Goal: Task Accomplishment & Management: Complete application form

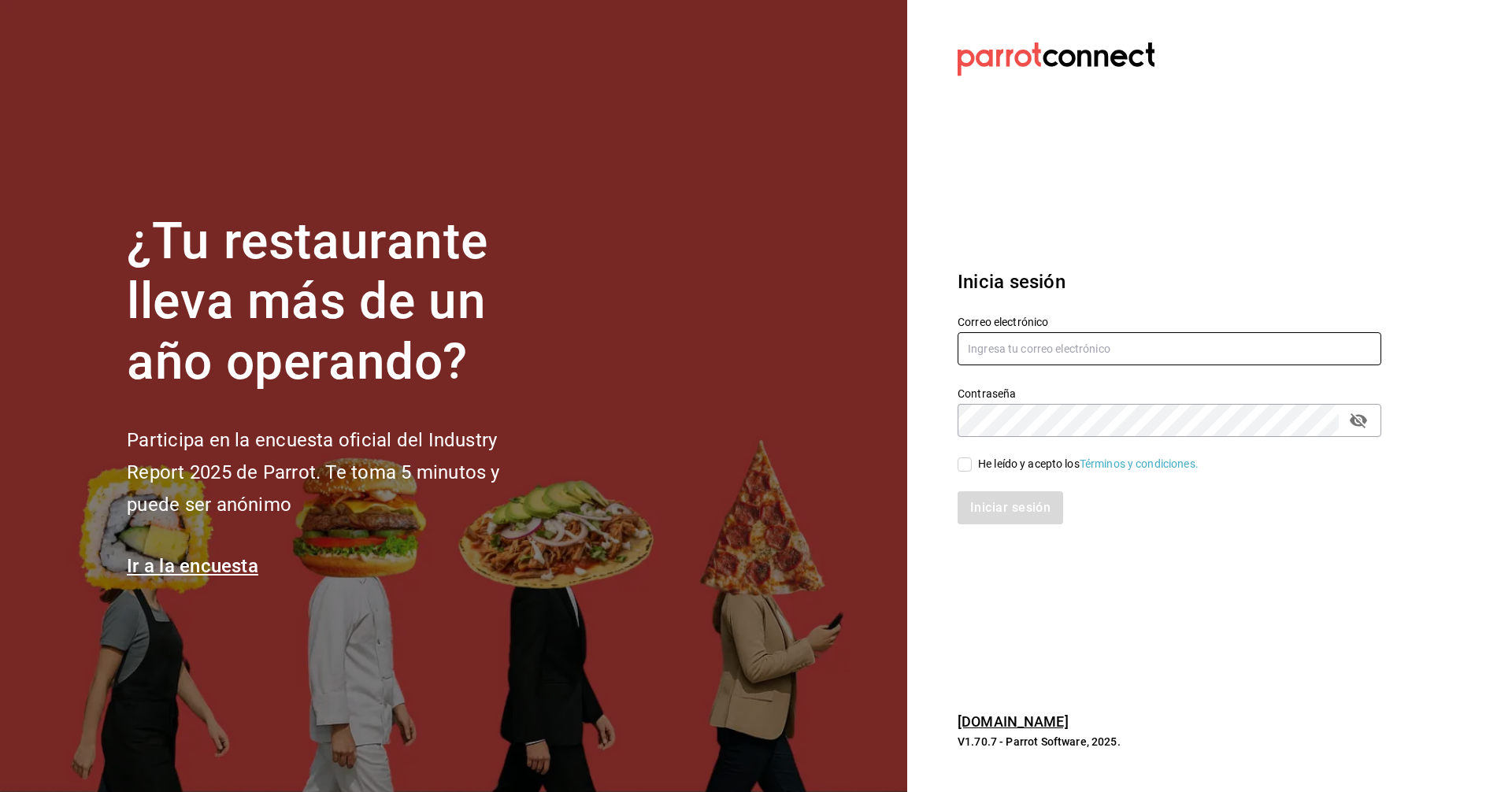
type input "[EMAIL_ADDRESS][DOMAIN_NAME]"
click at [958, 463] on input "He leído y acepto los Términos y condiciones." at bounding box center [965, 464] width 14 height 14
checkbox input "true"
click at [986, 503] on button "Iniciar sesión" at bounding box center [1011, 508] width 107 height 33
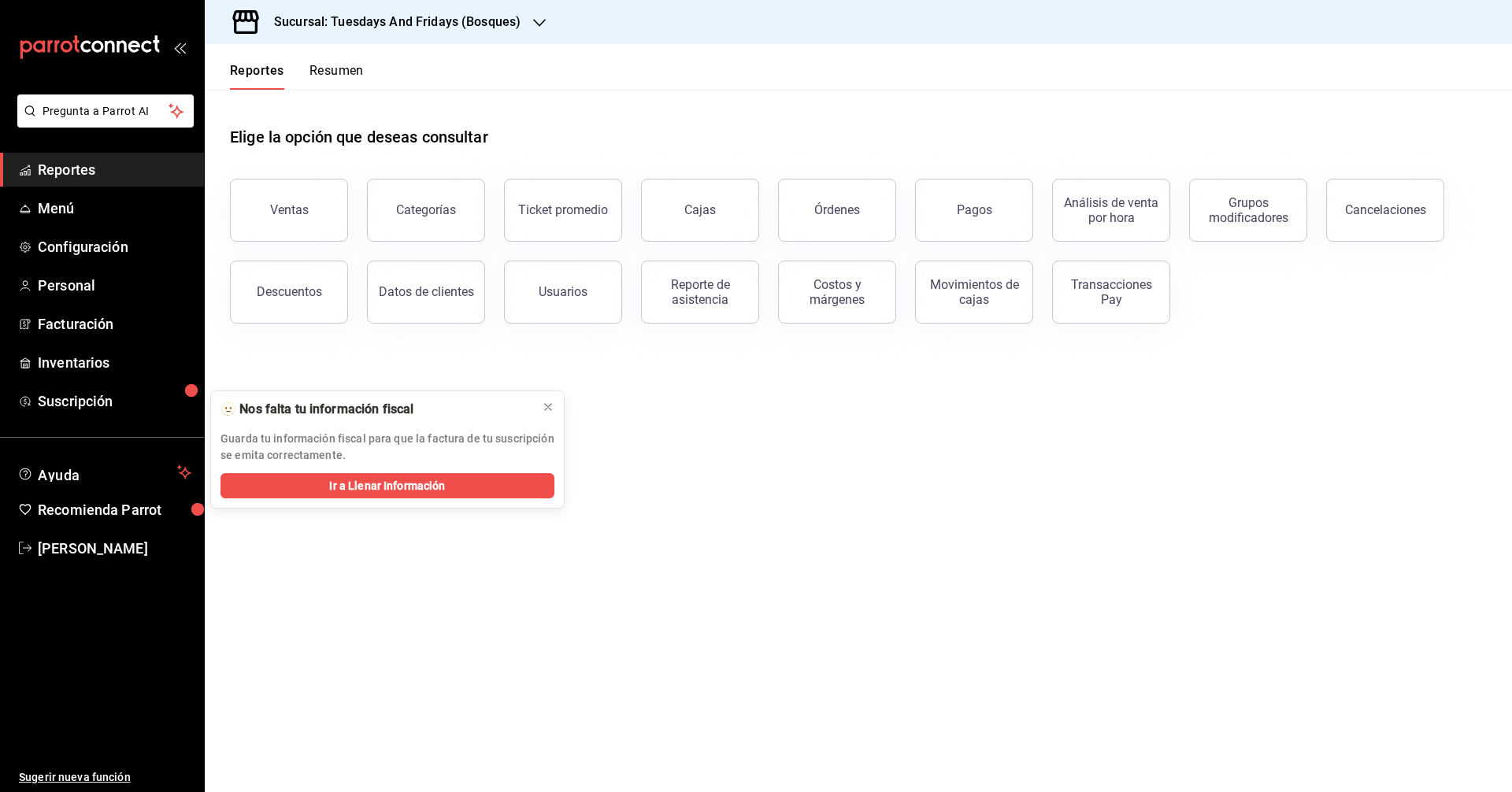
click at [407, 16] on h3 "Sucursal: Tuesdays And Fridays (Bosques)" at bounding box center [391, 22] width 259 height 19
click at [328, 137] on span "Tuesdays And Fridays (Canteras)" at bounding box center [300, 139] width 165 height 16
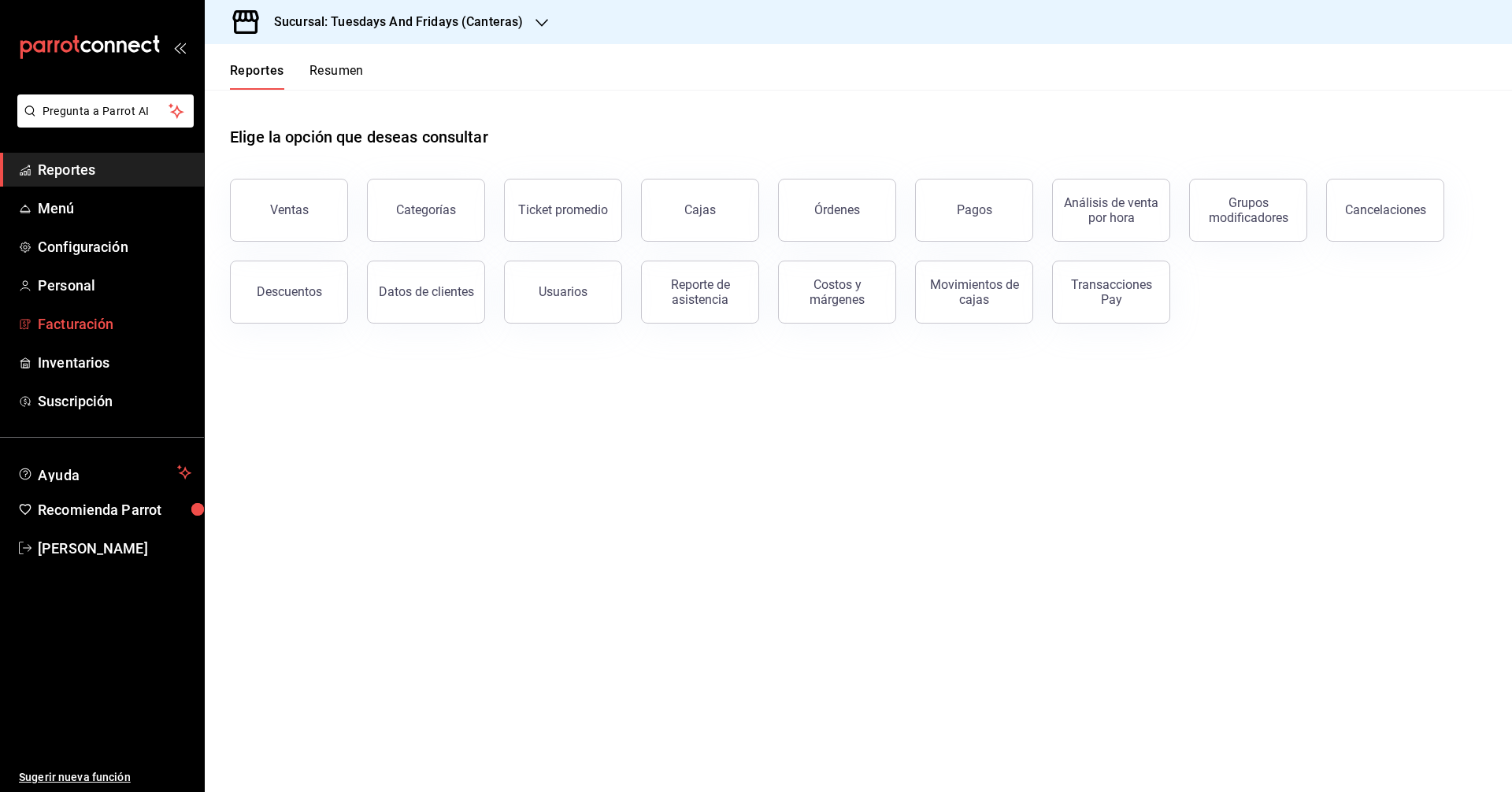
click at [80, 319] on span "Facturación" at bounding box center [114, 324] width 153 height 21
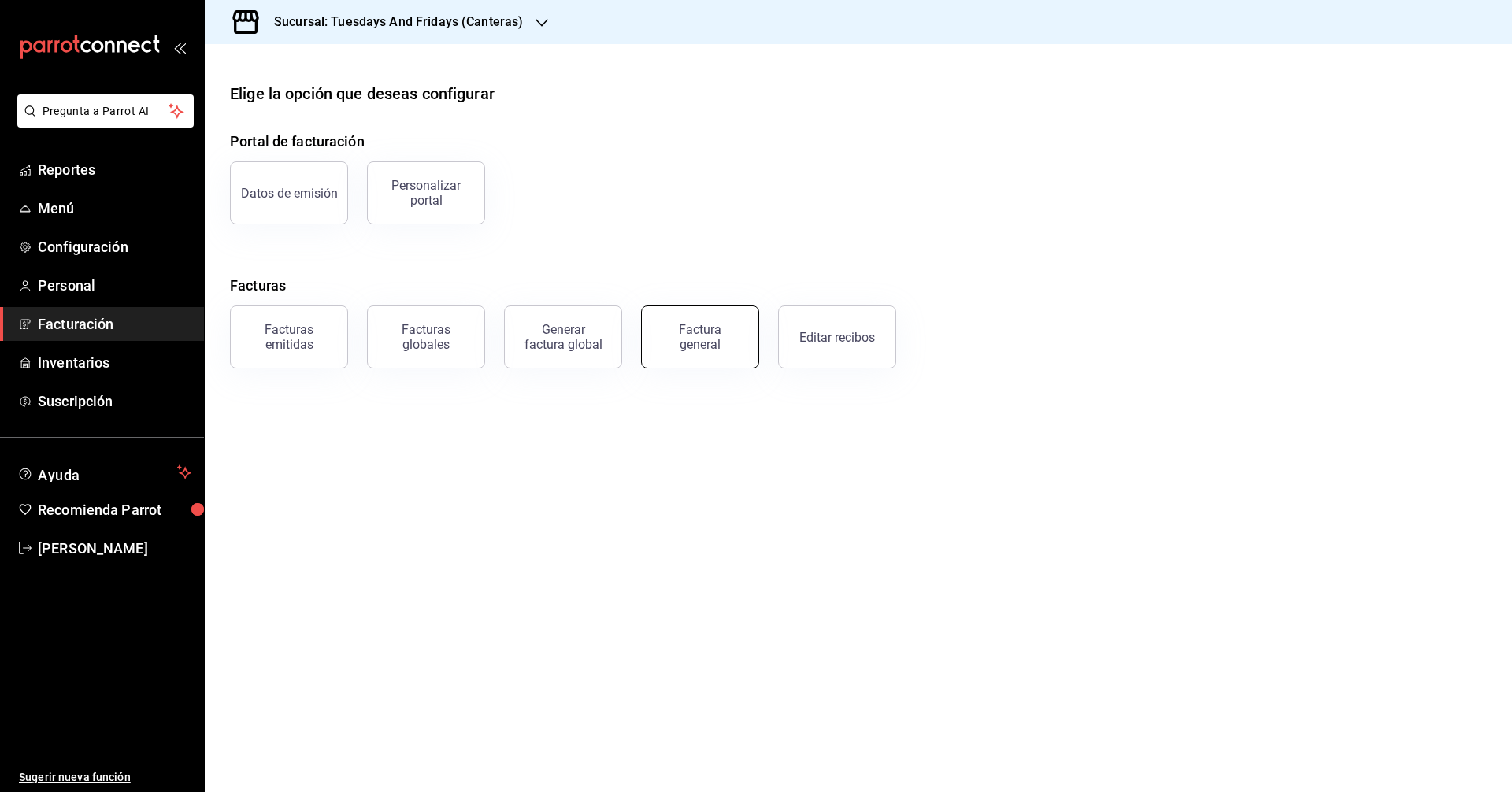
click at [717, 338] on div "Factura general" at bounding box center [700, 336] width 78 height 30
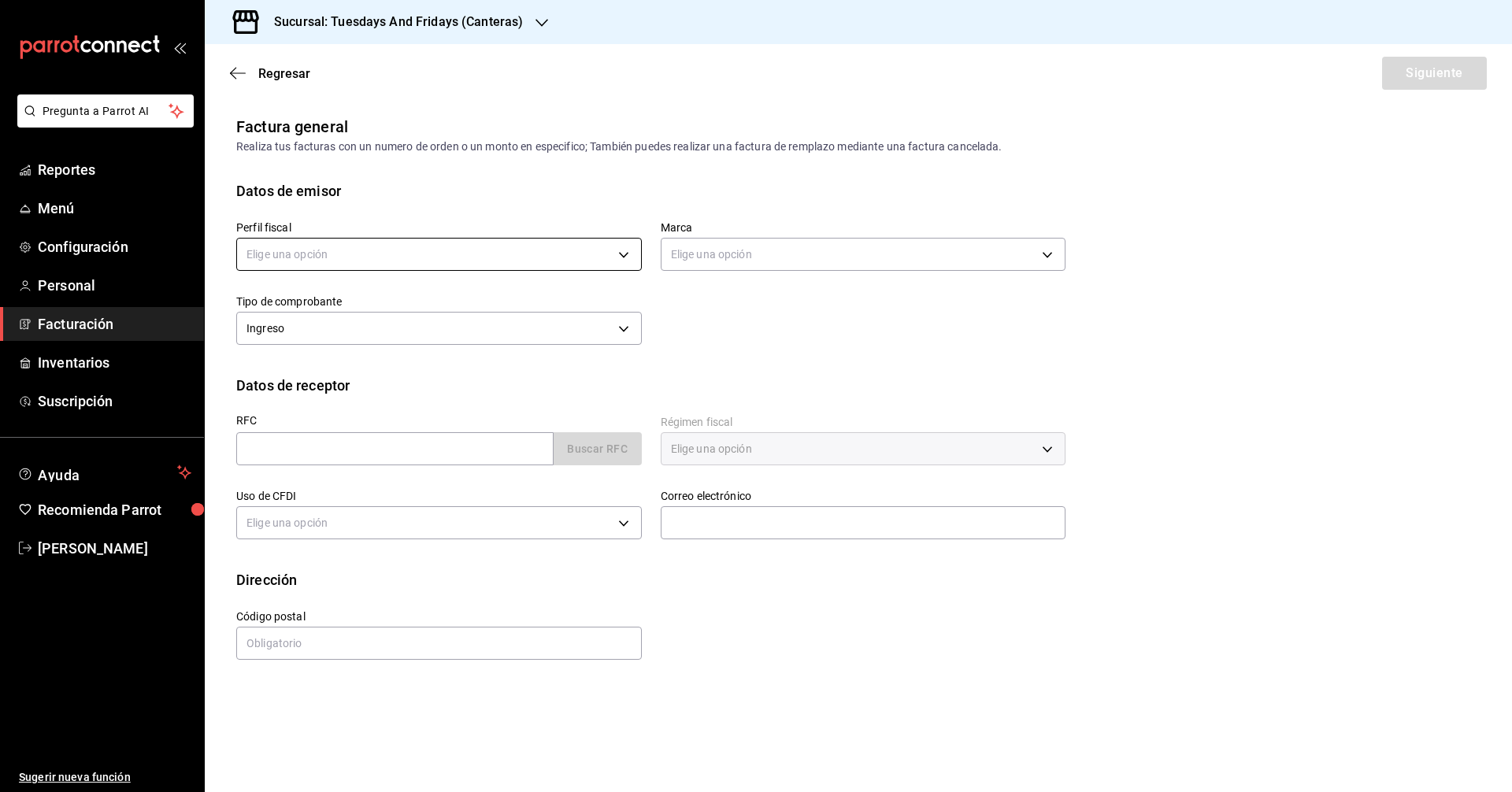
click at [430, 260] on body "Pregunta a Parrot AI Reportes Menú Configuración Personal Facturación Inventari…" at bounding box center [756, 396] width 1512 height 792
click at [413, 329] on li "[PERSON_NAME]" at bounding box center [438, 334] width 404 height 29
type input "c9cd24ef-4caf-4a7b-8585-89d79b9dc07f"
type input "72192942-13c2-4f84-be82-f50c87f3379a"
drag, startPoint x: 730, startPoint y: 335, endPoint x: 431, endPoint y: 423, distance: 311.7
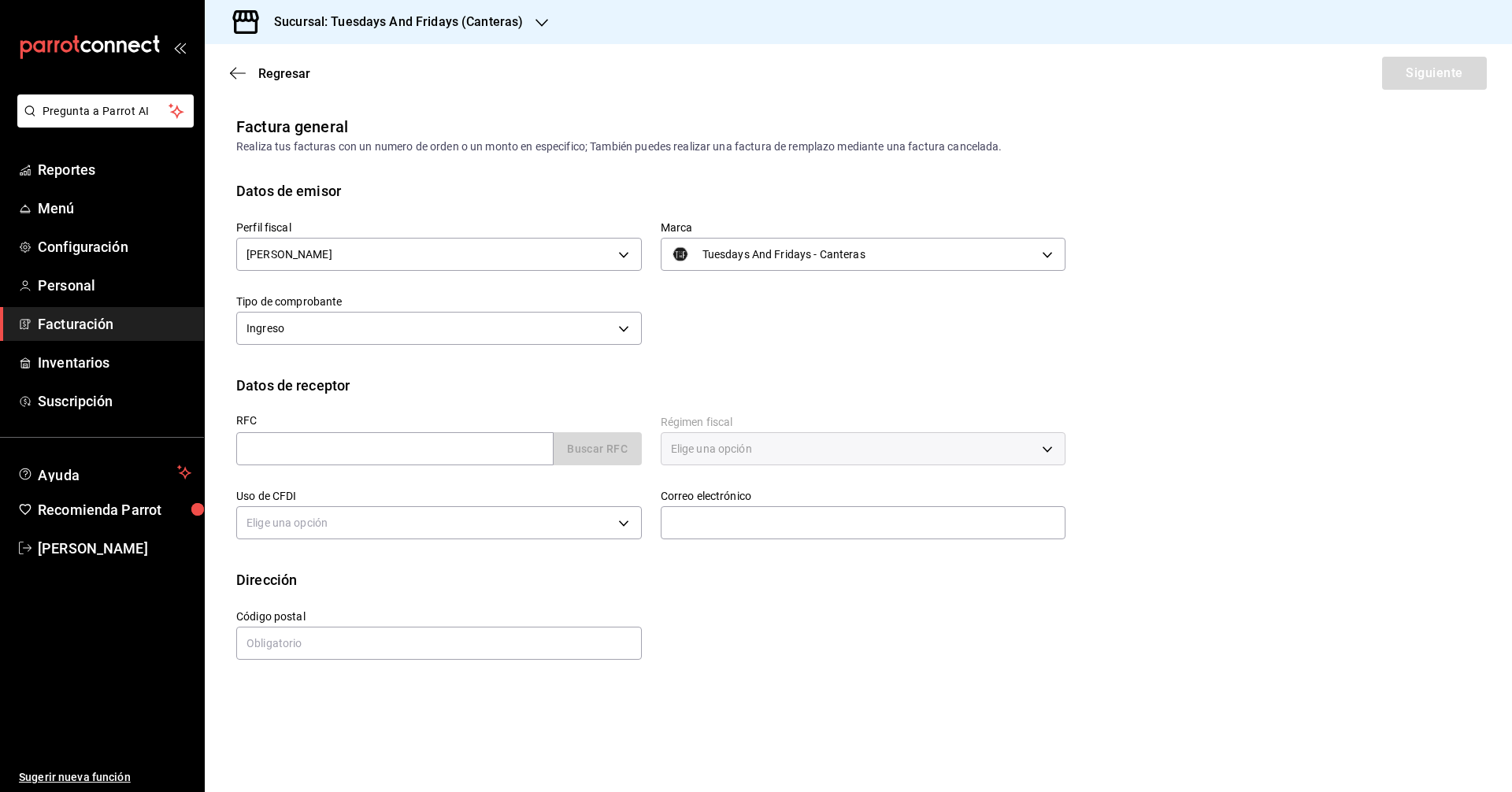
click at [729, 335] on div "Perfil fiscal [PERSON_NAME] c9cd24ef-4caf-4a7b-8585-89d79b9dc07f Marca Tuesdays…" at bounding box center [641, 276] width 848 height 148
click at [437, 442] on input "text" at bounding box center [394, 449] width 318 height 33
type input "GOVY870925FM7"
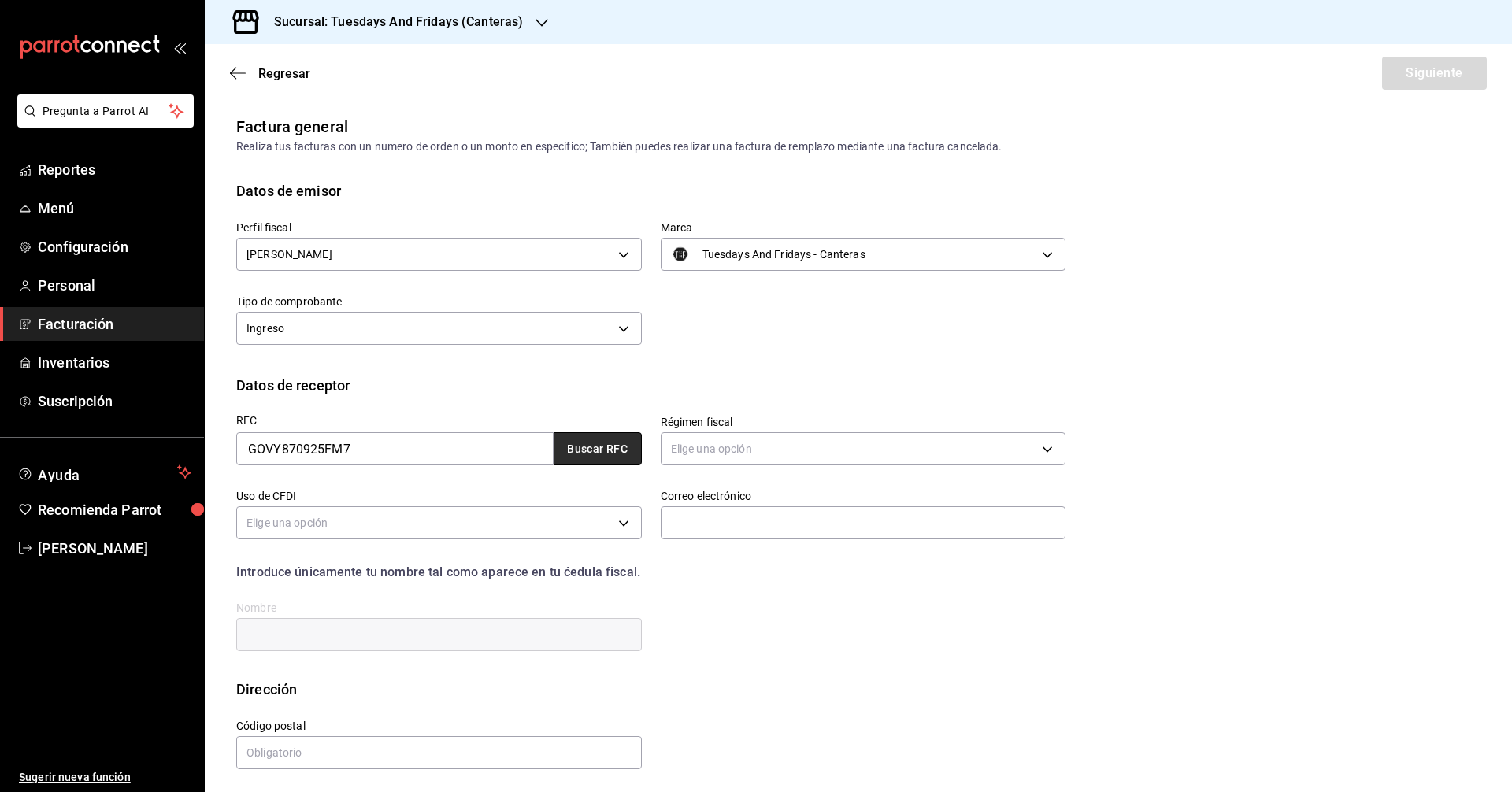
click at [586, 456] on button "Buscar RFC" at bounding box center [598, 449] width 89 height 33
type input "612"
type input "G03"
type input "[EMAIL_ADDRESS][DOMAIN_NAME]"
type input "20328"
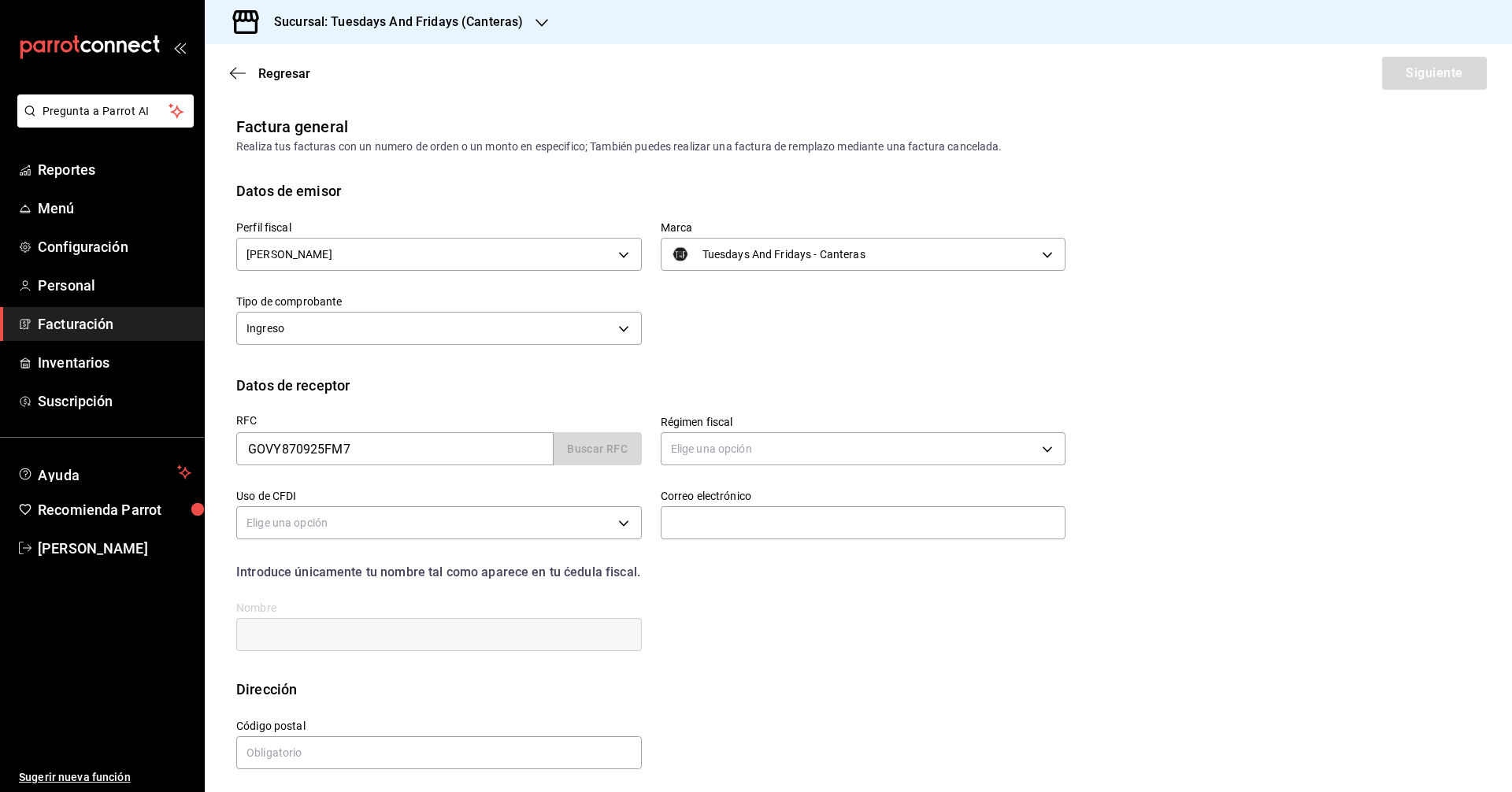
type input "[PERSON_NAME]"
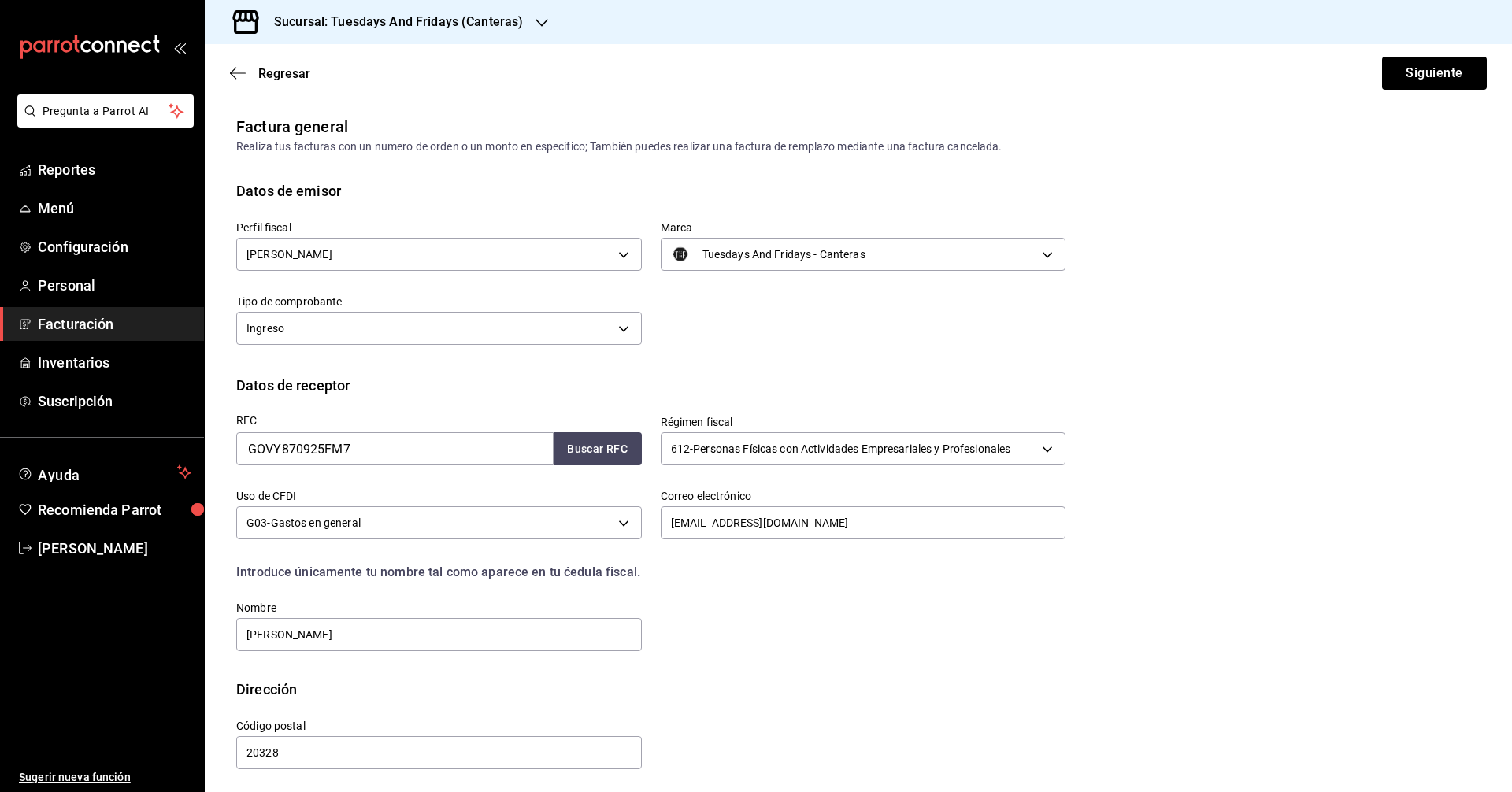
click at [819, 622] on div "RFC GOVY870925FM7 Buscar RFC Régimen fiscal 612 - Personas Físicas con Activida…" at bounding box center [641, 525] width 848 height 257
click at [738, 639] on div "RFC GOVY870925FM7 Buscar RFC Régimen fiscal 612 - Personas Físicas con Activida…" at bounding box center [641, 525] width 848 height 257
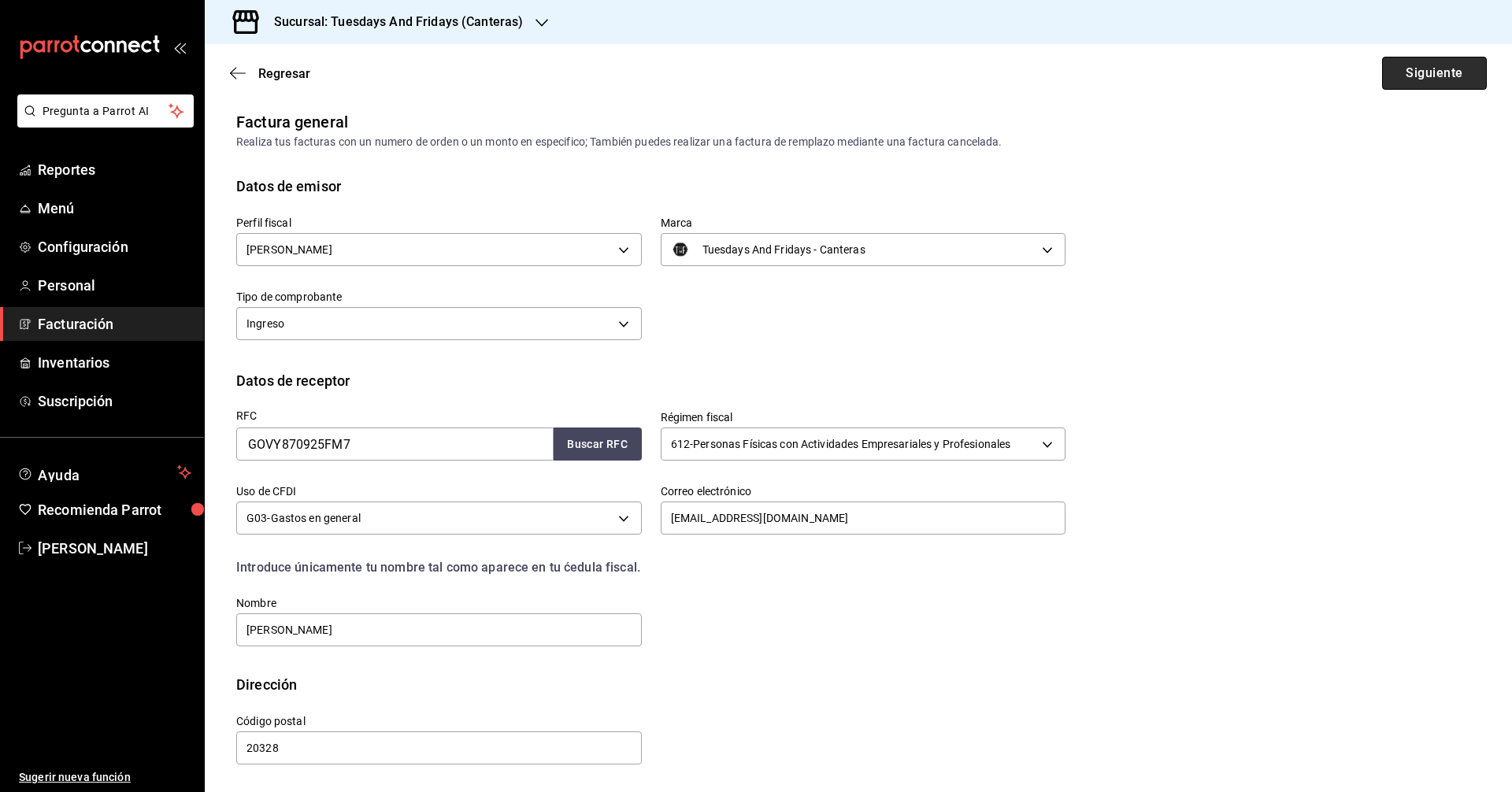
click at [1443, 65] on button "Siguiente" at bounding box center [1434, 73] width 105 height 33
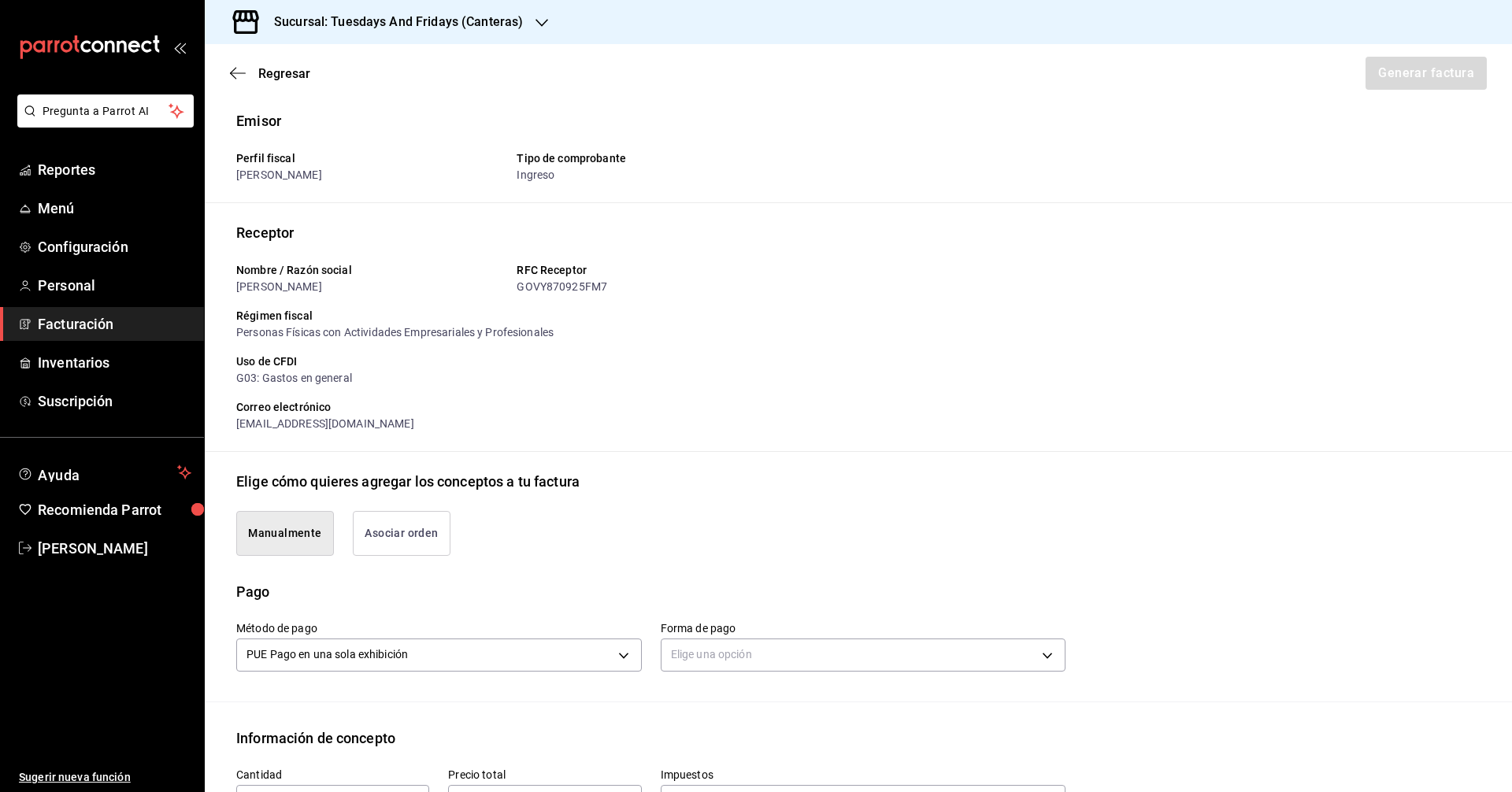
scroll to position [442, 0]
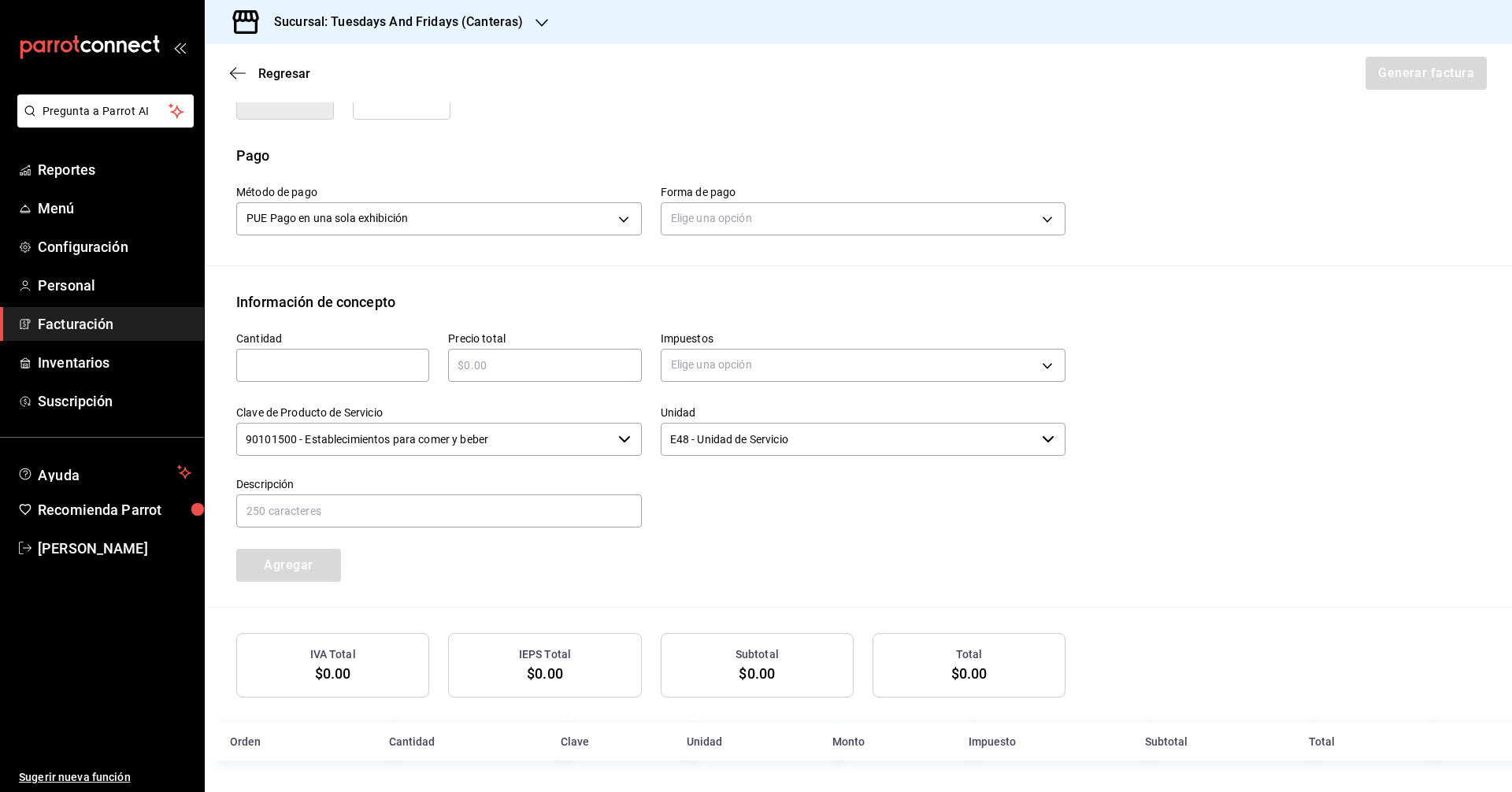
click at [752, 200] on div "Elige una opción" at bounding box center [863, 216] width 405 height 42
click at [753, 219] on body "Pregunta a Parrot AI Reportes Menú Configuración Personal Facturación Inventari…" at bounding box center [756, 396] width 1512 height 792
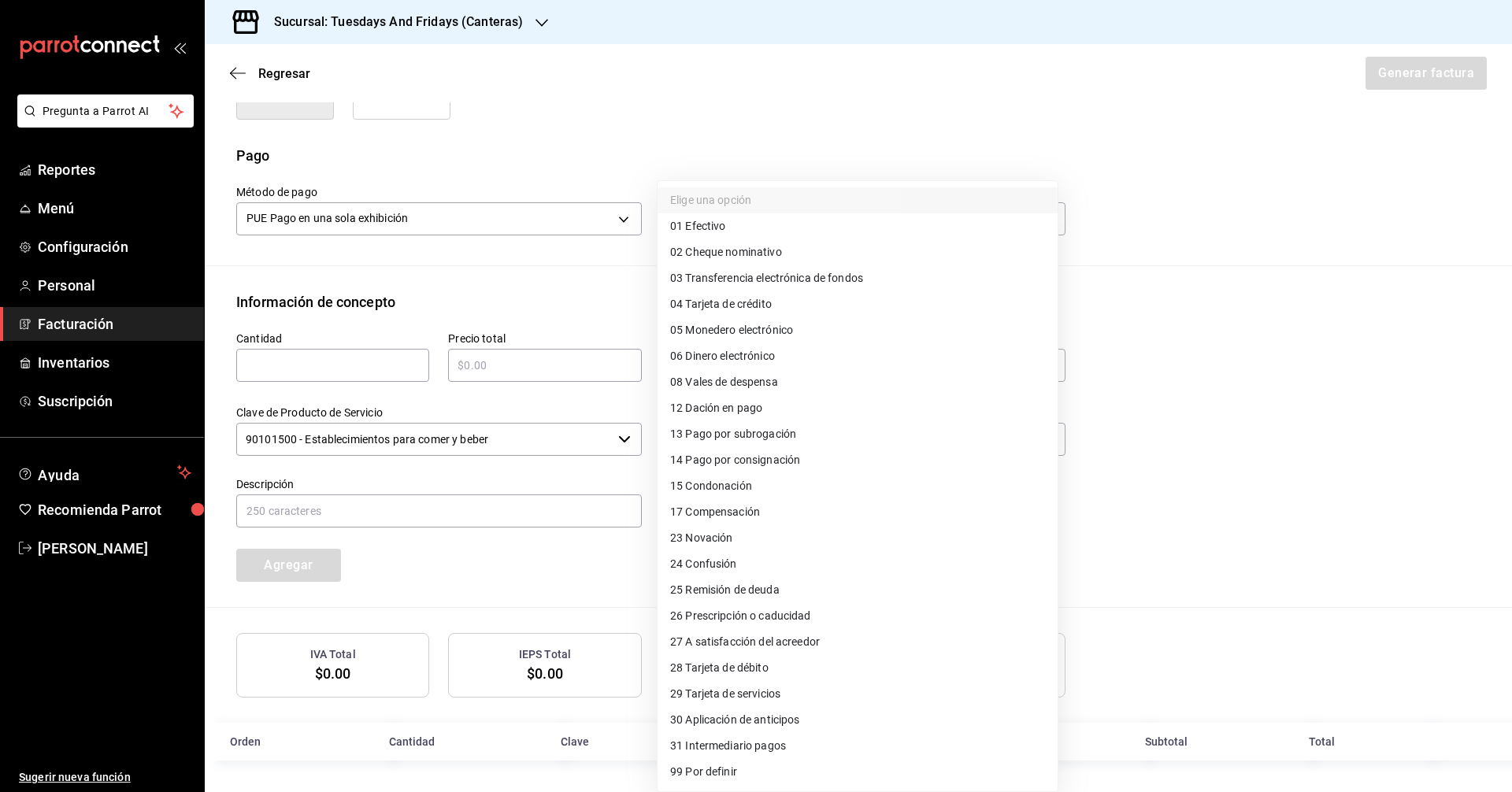
click at [739, 278] on span "03 Transferencia electrónica de fondos" at bounding box center [766, 278] width 193 height 16
type input "03"
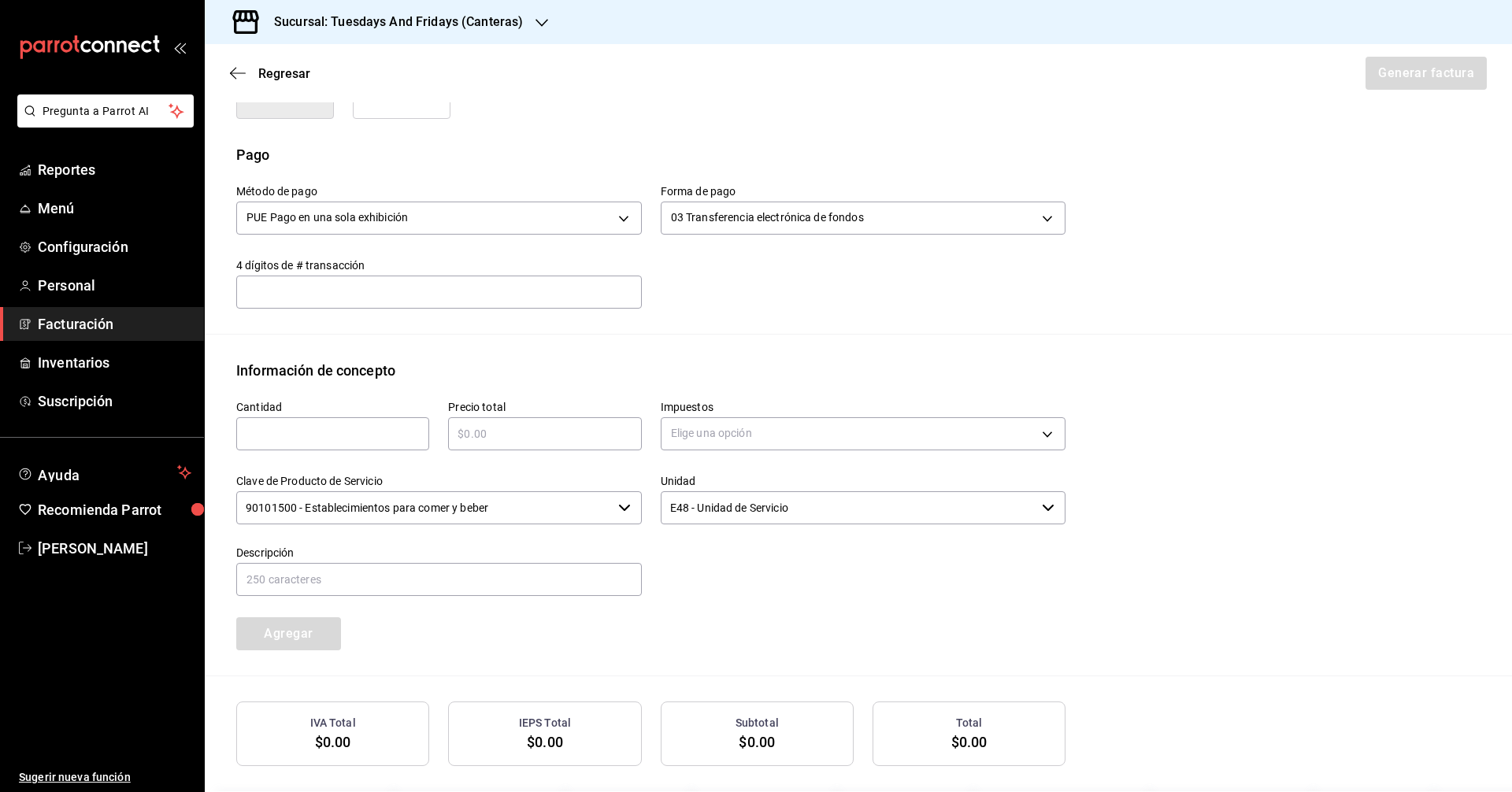
click at [387, 297] on input "text" at bounding box center [438, 291] width 405 height 32
type input "1356"
click at [319, 433] on input "text" at bounding box center [332, 433] width 193 height 19
type input "34"
click at [490, 431] on input "text" at bounding box center [544, 433] width 193 height 19
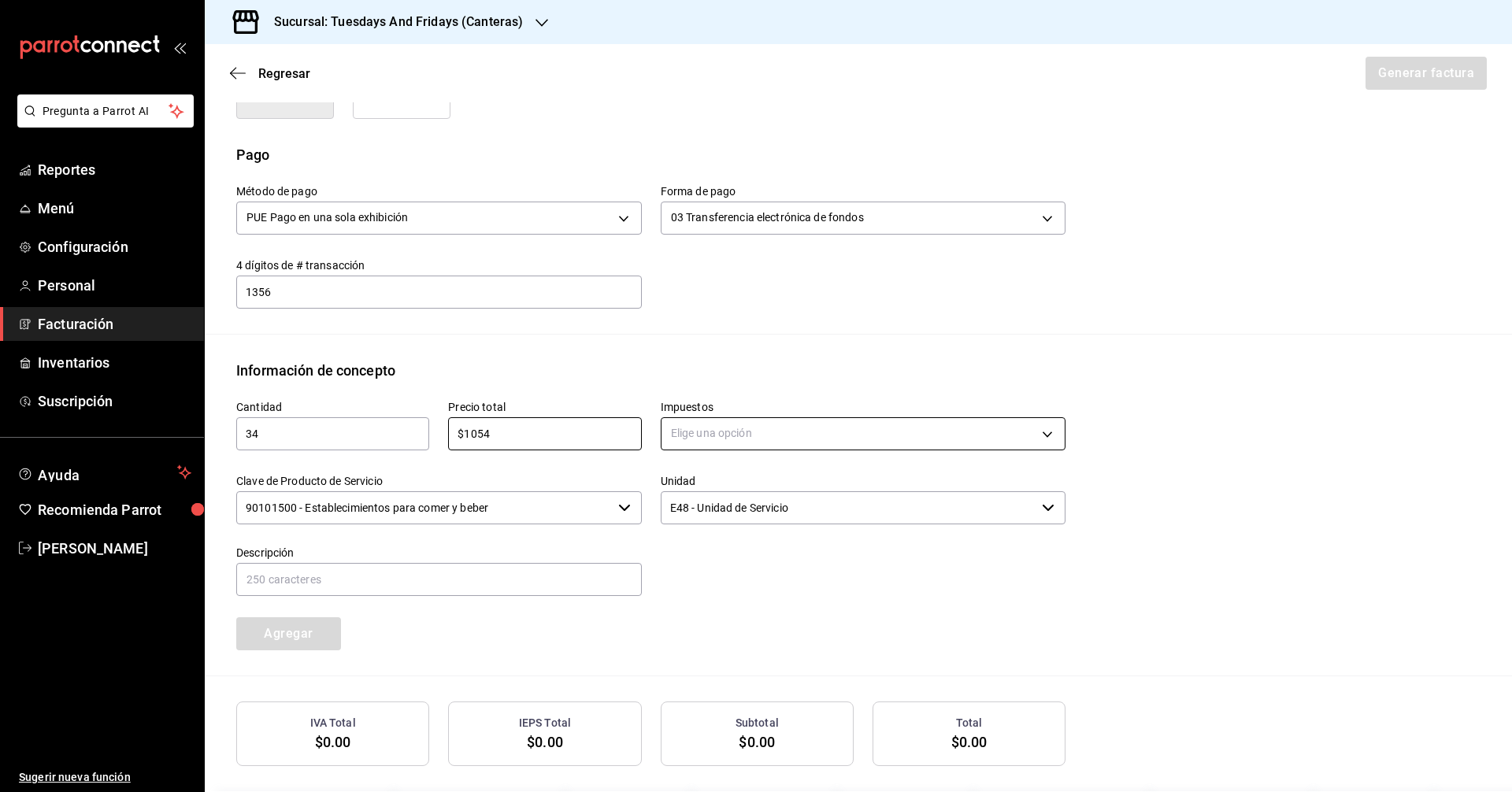
type input "$1054"
click at [717, 436] on body "Pregunta a Parrot AI Reportes Menú Configuración Personal Facturación Inventari…" at bounding box center [756, 396] width 1512 height 792
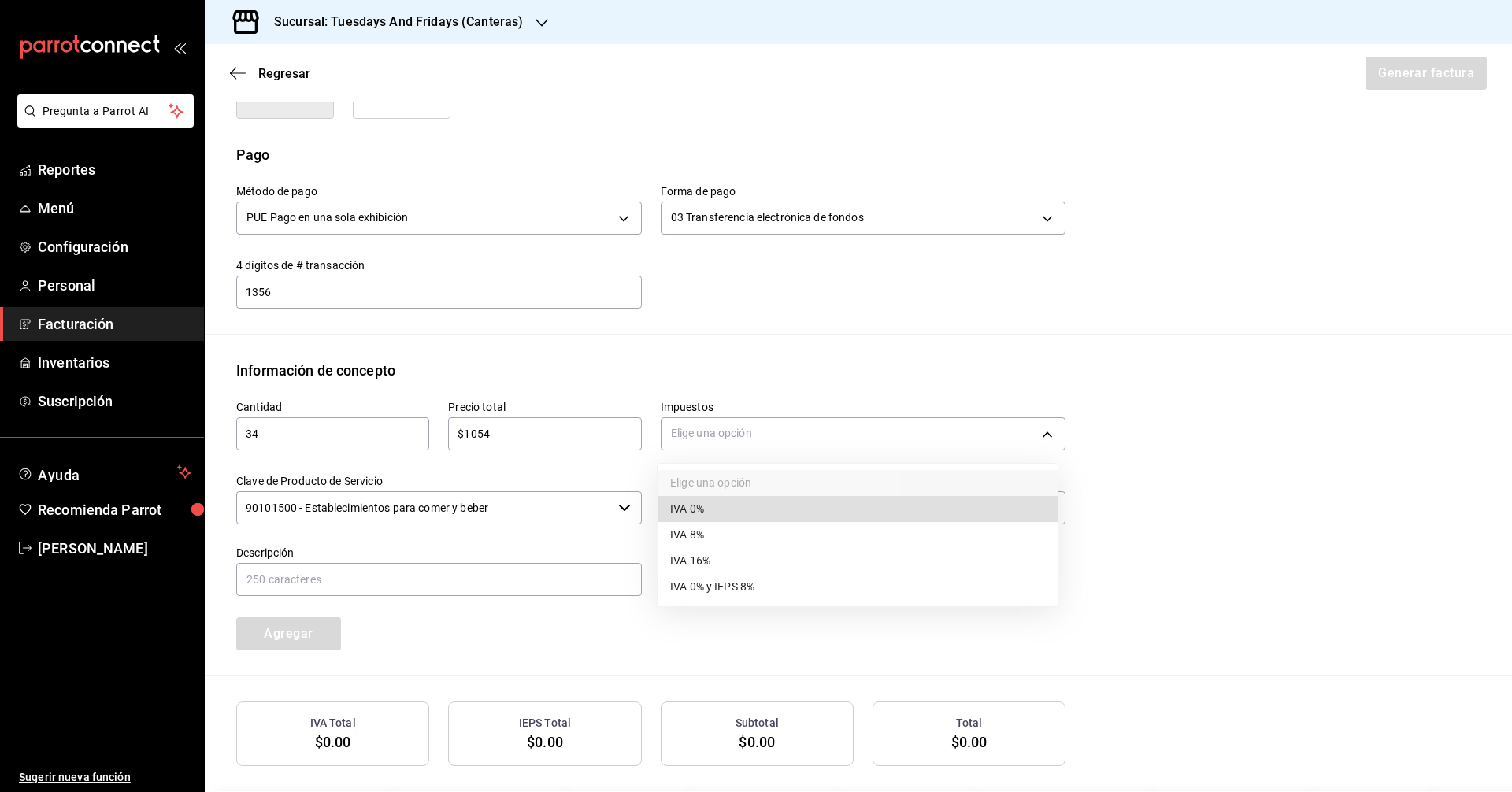
click at [715, 499] on li "IVA 0%" at bounding box center [857, 509] width 400 height 26
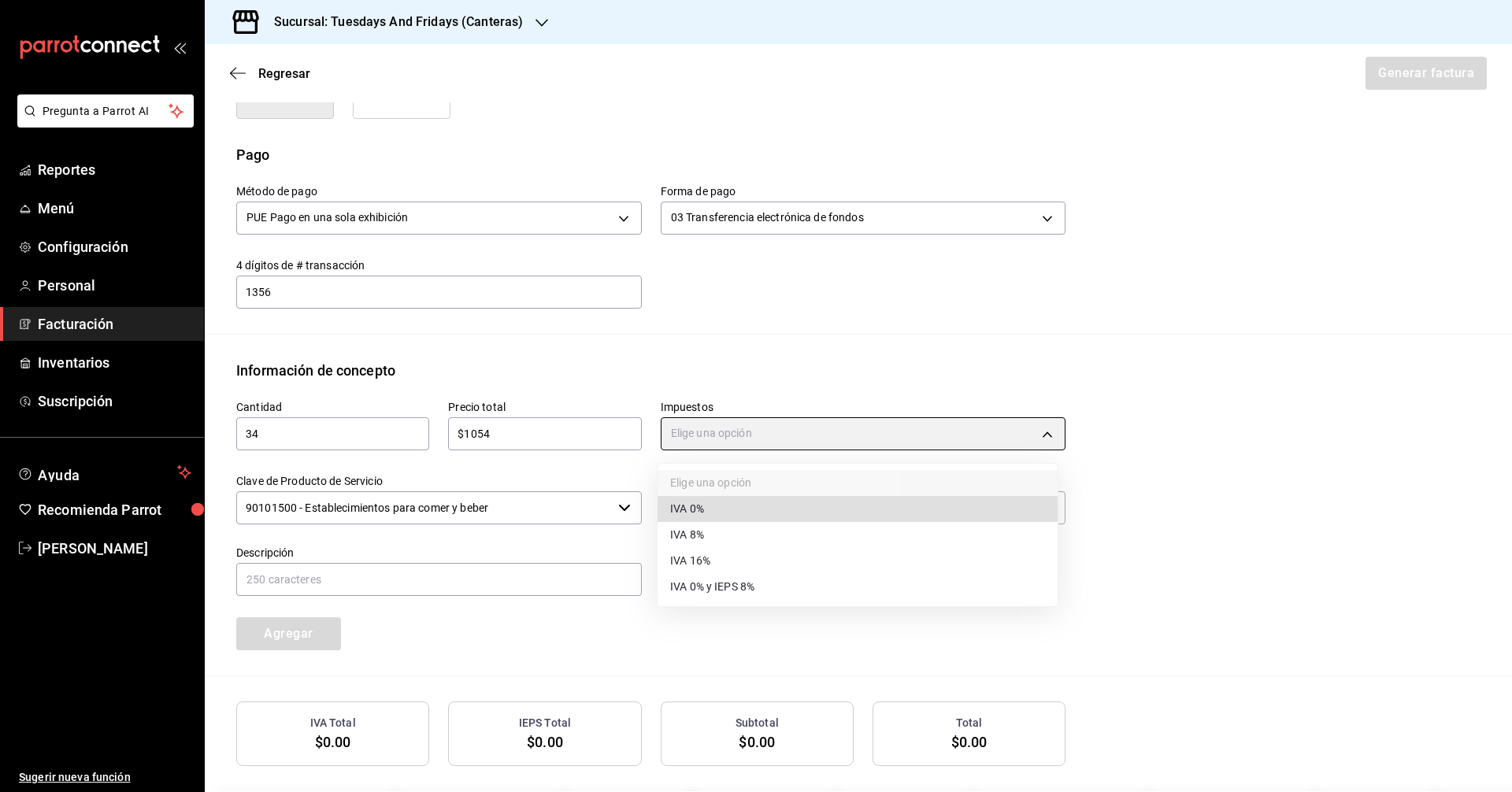
type input "IVA_0"
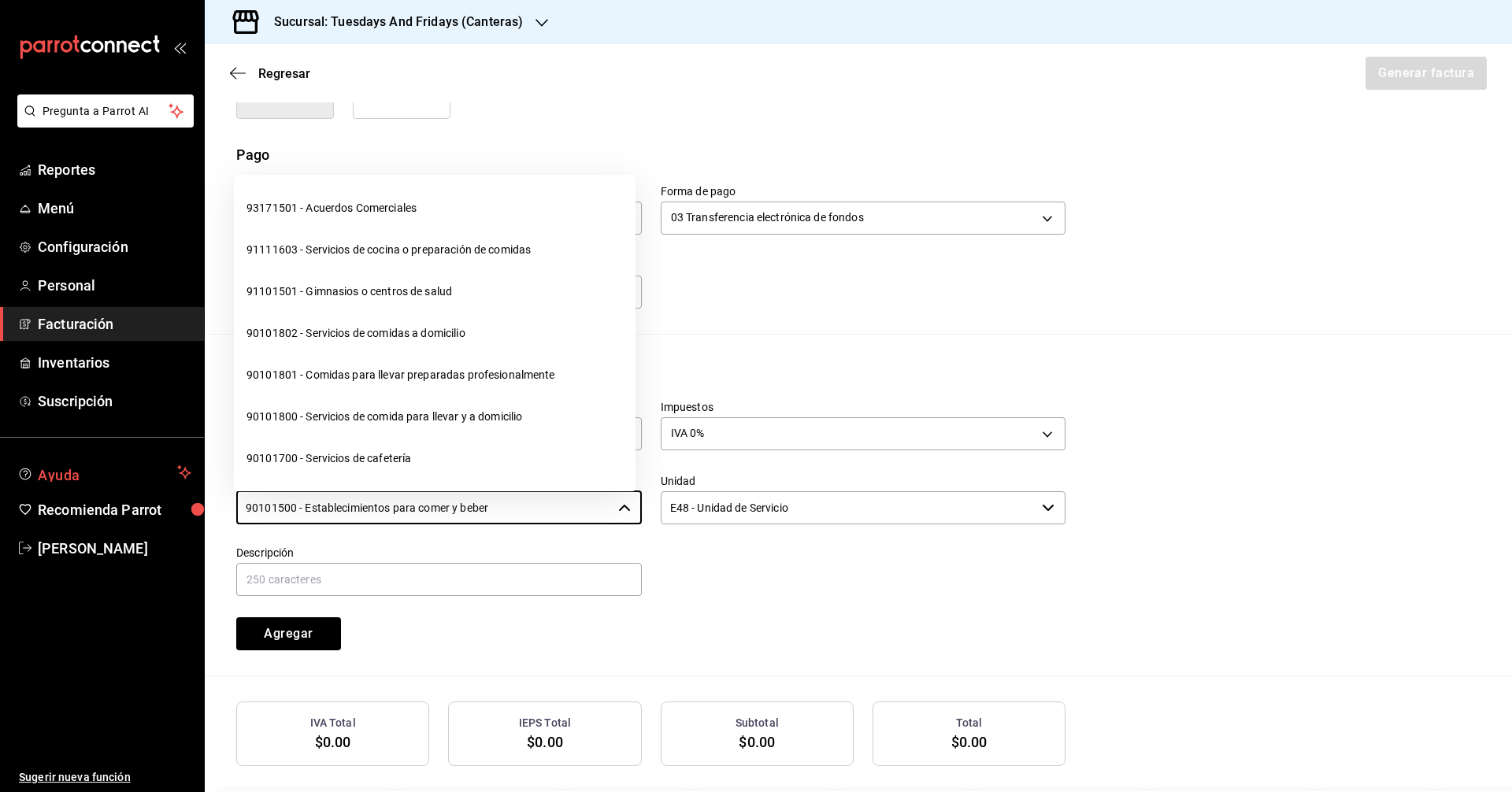
drag, startPoint x: 514, startPoint y: 508, endPoint x: 78, endPoint y: 475, distance: 437.2
click at [78, 475] on div "Pregunta a Parrot AI Reportes Menú Configuración Personal Facturación Inventari…" at bounding box center [756, 396] width 1512 height 792
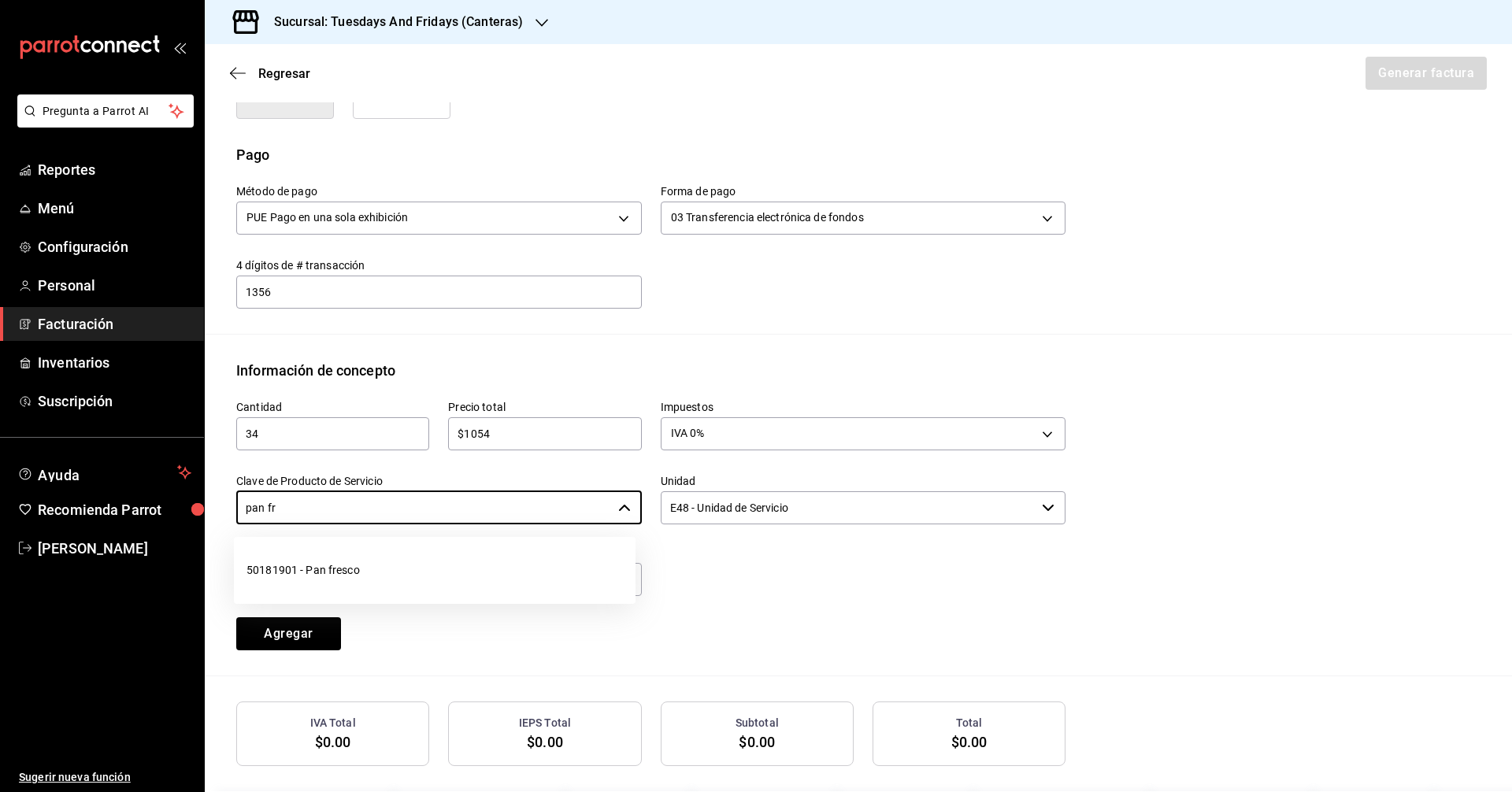
drag, startPoint x: 305, startPoint y: 555, endPoint x: 324, endPoint y: 548, distance: 20.2
click at [308, 554] on li "50181901 - Pan fresco" at bounding box center [435, 571] width 402 height 42
type input "50181901 - Pan fresco"
drag, startPoint x: 679, startPoint y: 514, endPoint x: 849, endPoint y: 512, distance: 170.0
click at [681, 514] on input "E48 - Unidad de Servicio" at bounding box center [848, 508] width 375 height 33
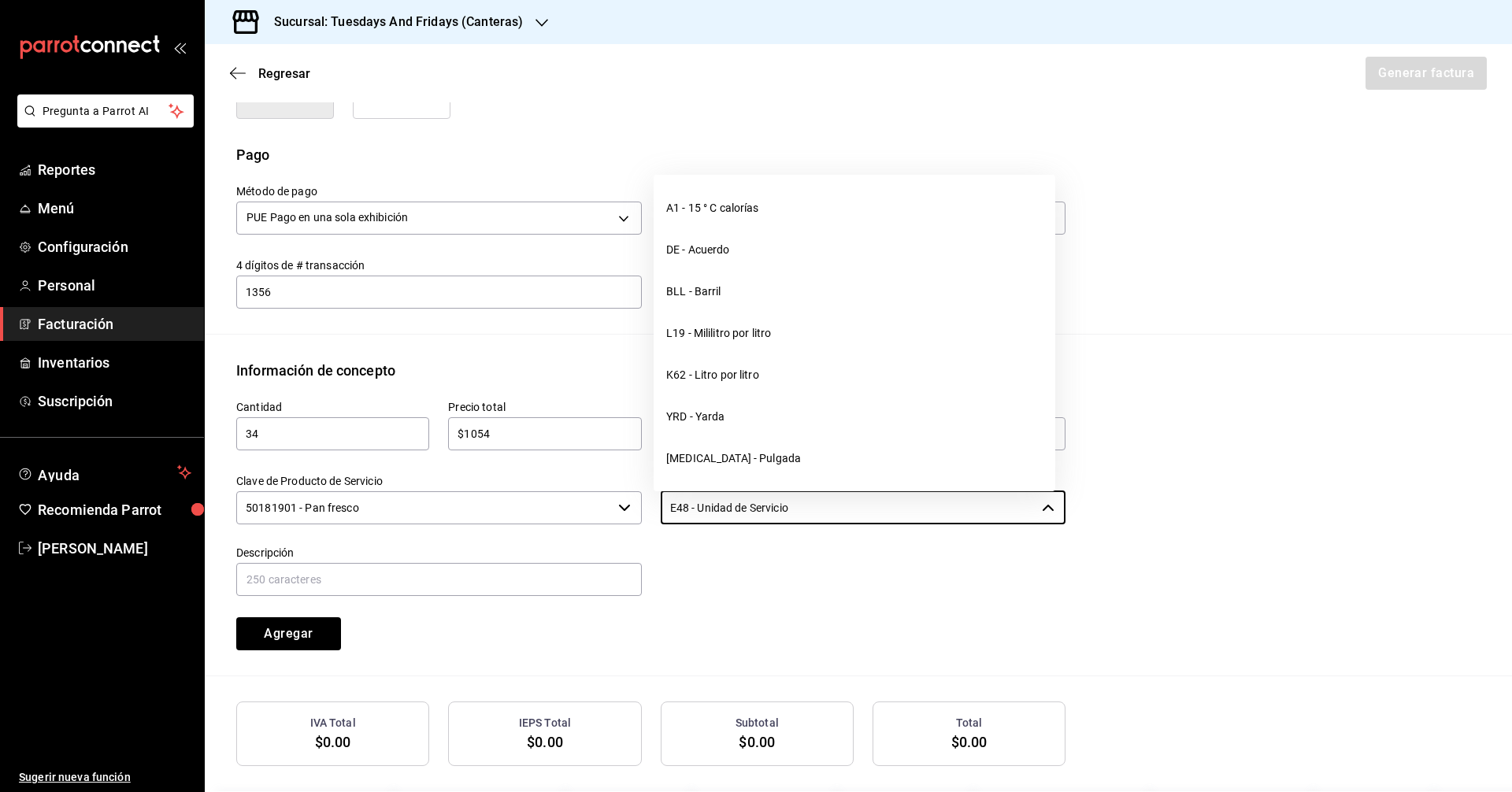
drag, startPoint x: 856, startPoint y: 514, endPoint x: 557, endPoint y: 500, distance: 299.3
click at [557, 500] on div "Cantidad 34 ​ Precio total $1054 ​ Impuestos IVA 0% IVA_0 Clave de Producto de …" at bounding box center [641, 516] width 848 height 269
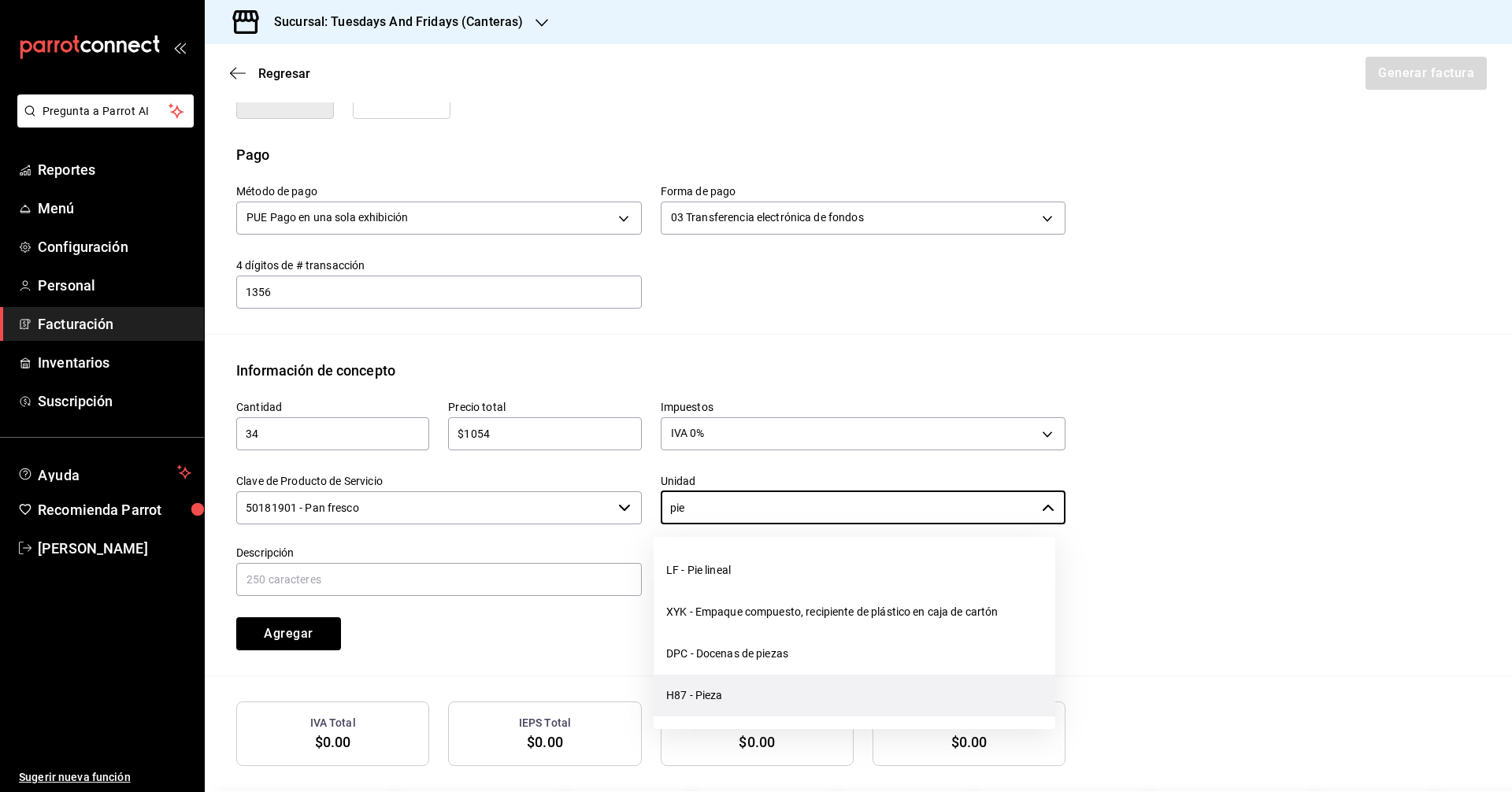
drag, startPoint x: 736, startPoint y: 697, endPoint x: 728, endPoint y: 697, distance: 8.0
click at [735, 697] on li "H87 - Pieza" at bounding box center [855, 696] width 402 height 42
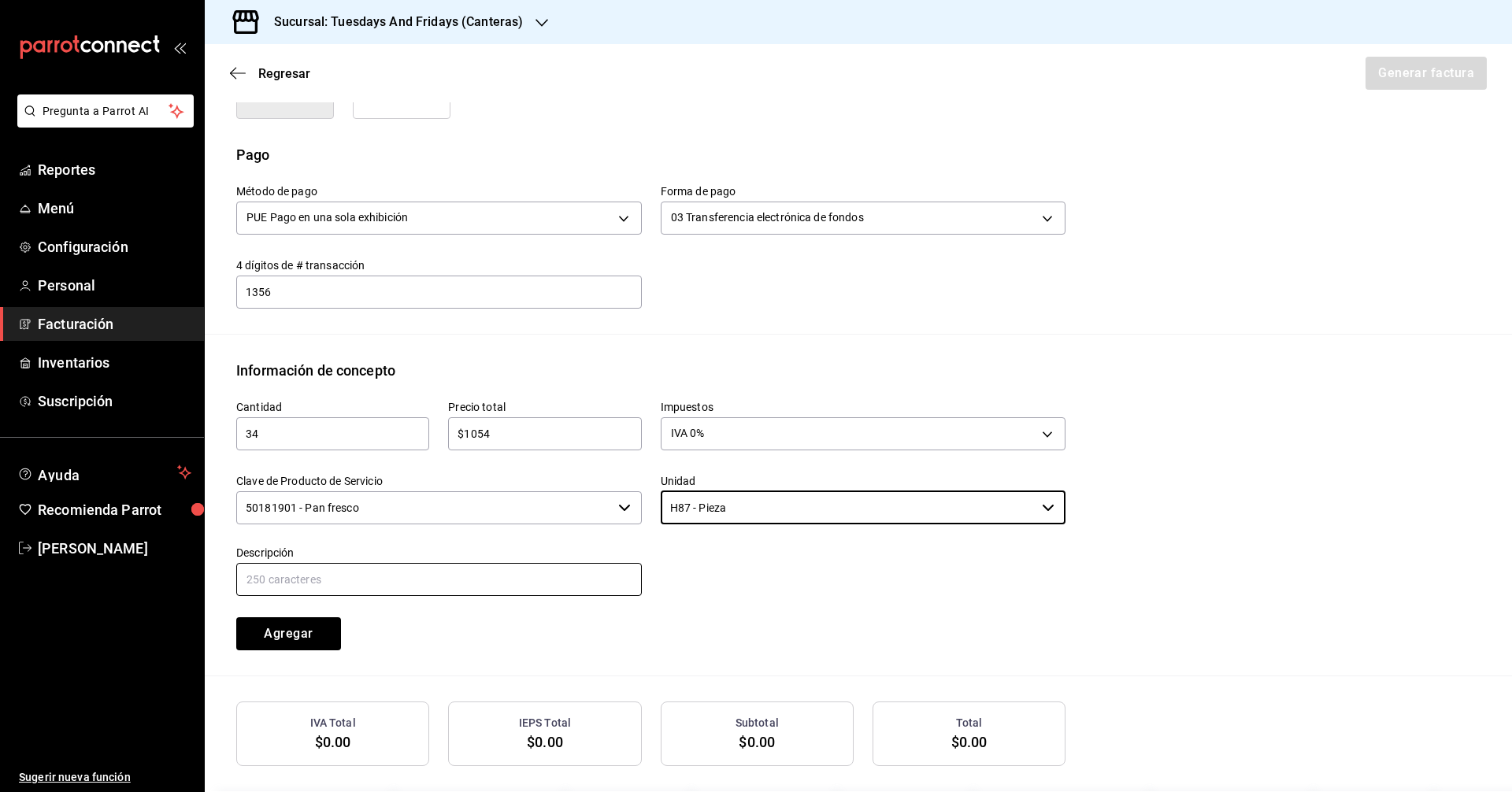
type input "H87 - Pieza"
click at [278, 577] on input "text" at bounding box center [438, 579] width 405 height 33
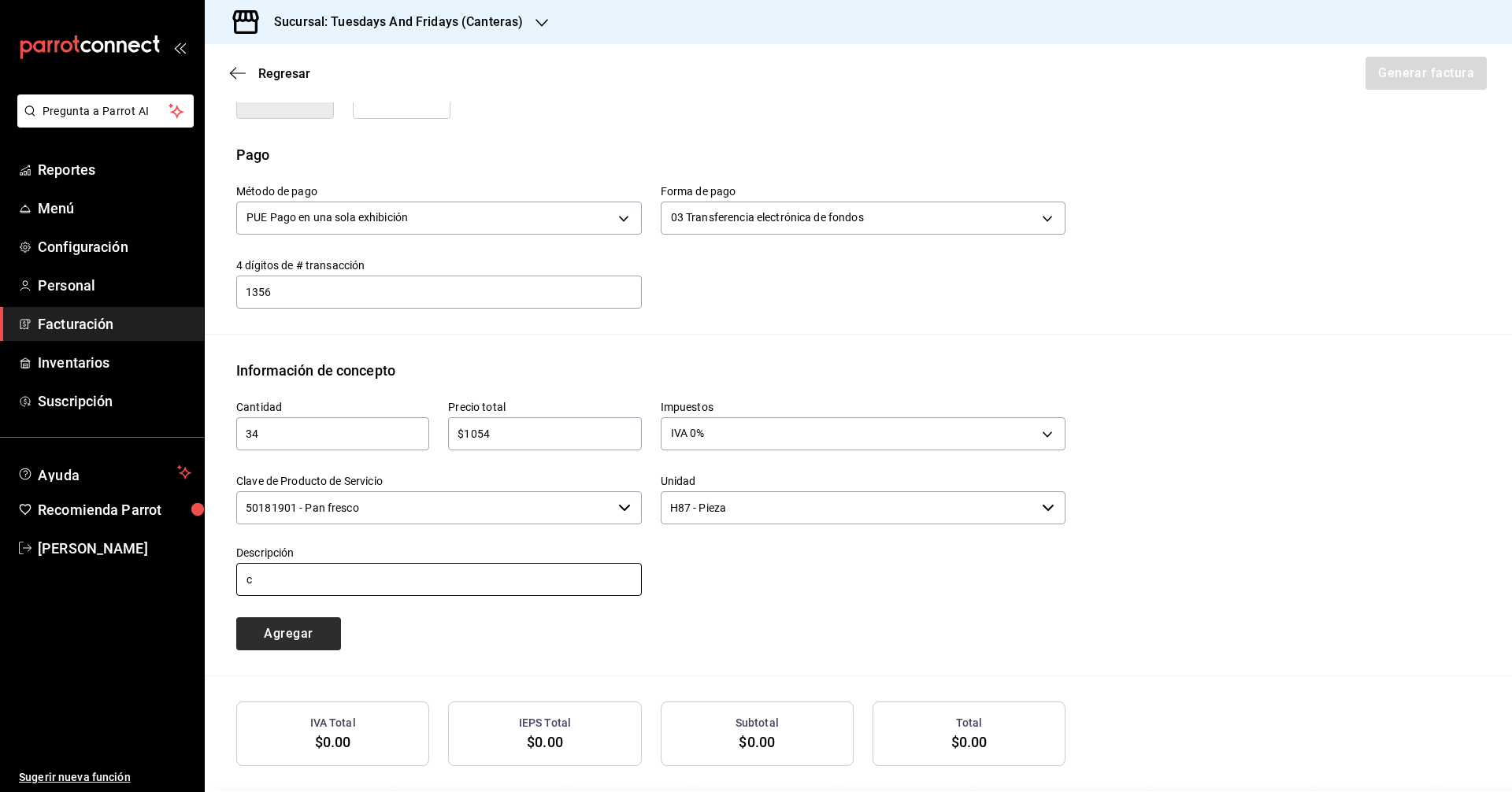
type input "Croissant"
click at [295, 643] on button "Agregar" at bounding box center [288, 634] width 105 height 33
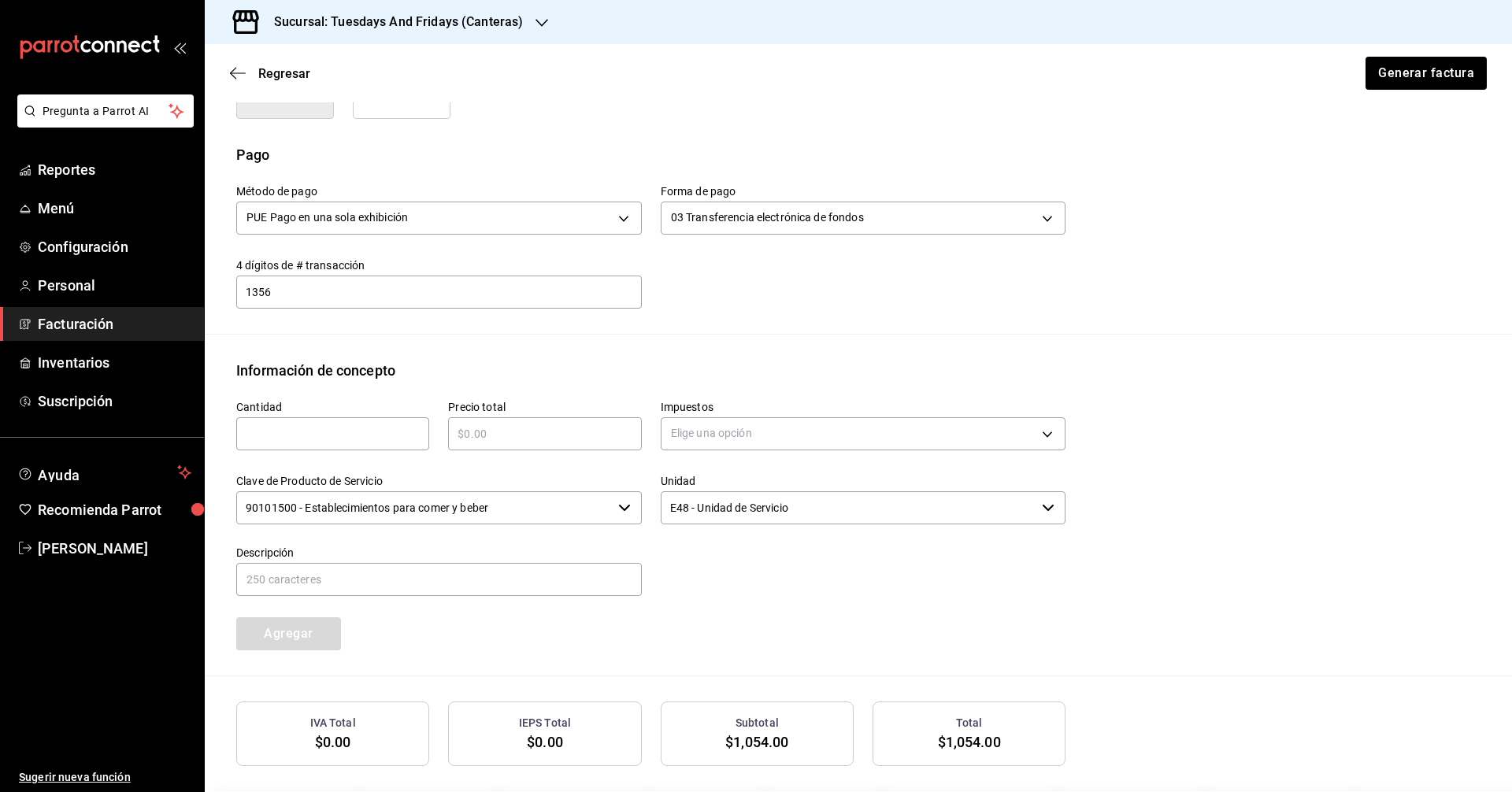
click at [305, 435] on input "text" at bounding box center [332, 433] width 193 height 19
click at [337, 448] on div "​" at bounding box center [332, 433] width 193 height 33
type input "225"
click at [479, 427] on input "text" at bounding box center [544, 433] width 193 height 19
type input "$3150"
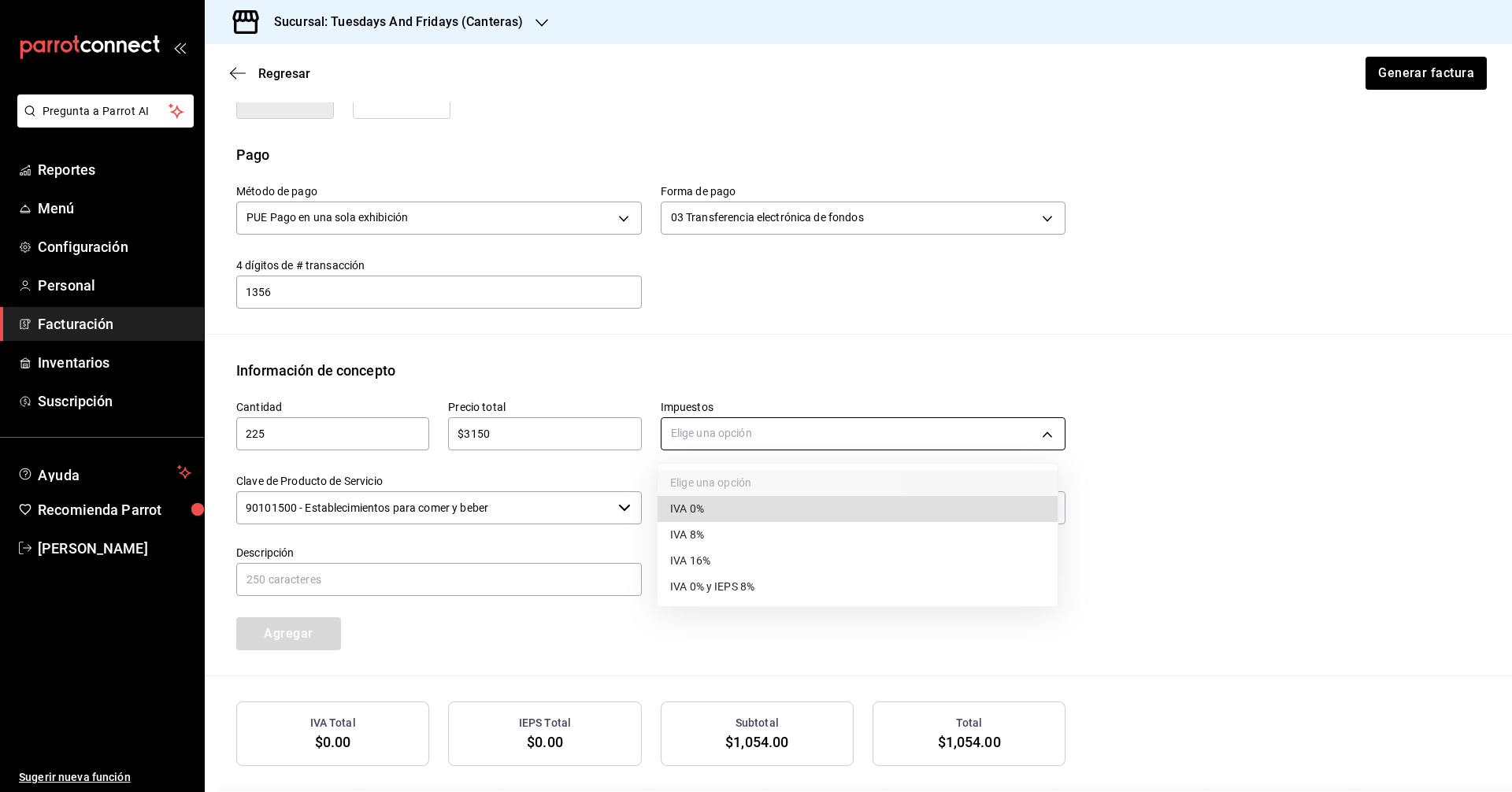
click at [782, 420] on body "Pregunta a Parrot AI Reportes Menú Configuración Personal Facturación Inventari…" at bounding box center [756, 396] width 1512 height 792
click at [681, 510] on span "IVA 0%" at bounding box center [687, 508] width 34 height 16
type input "IVA_0"
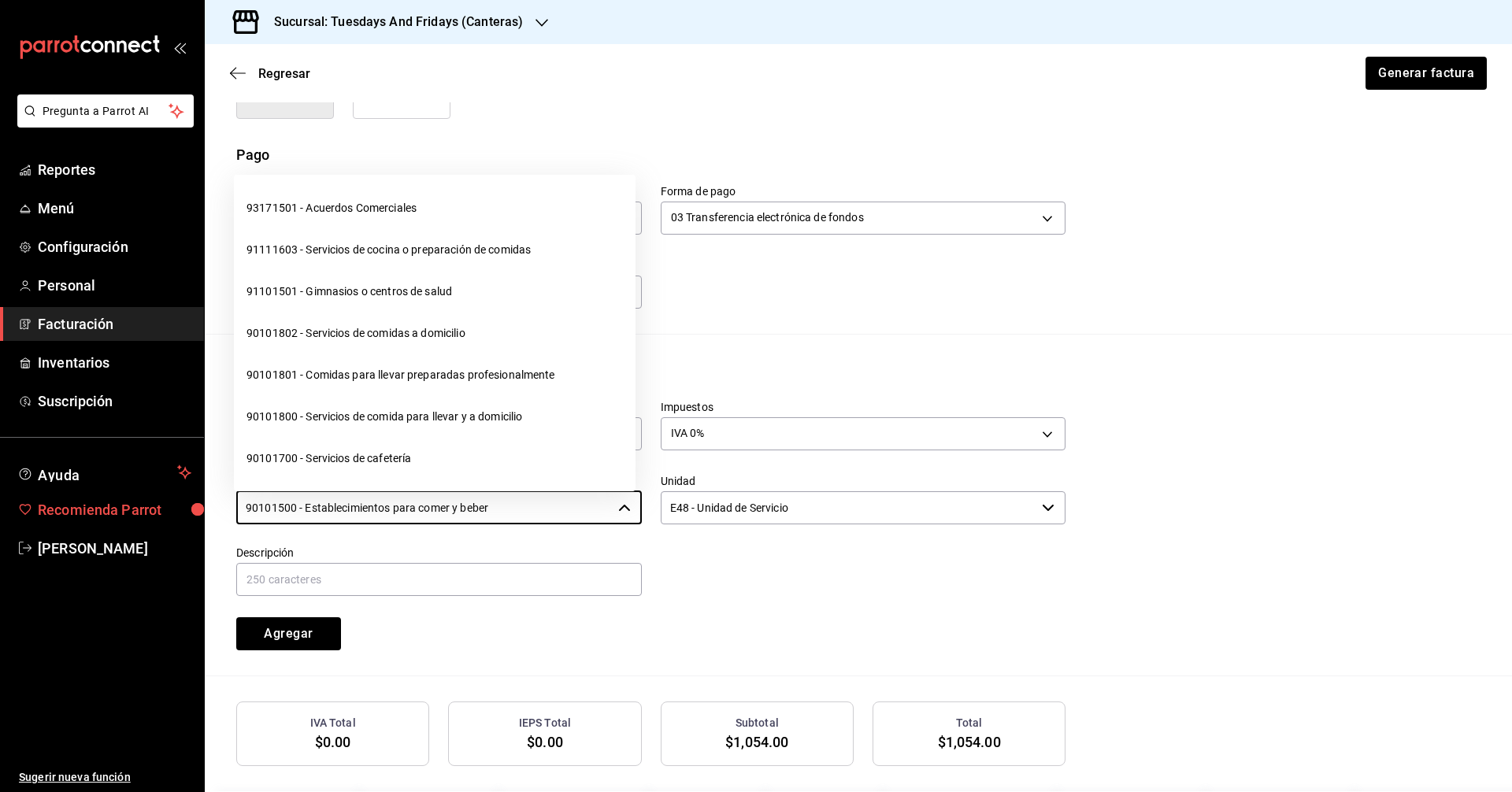
drag, startPoint x: 542, startPoint y: 507, endPoint x: 72, endPoint y: 502, distance: 470.0
click at [72, 502] on div "Pregunta a Parrot AI Reportes Menú Configuración Personal Facturación Inventari…" at bounding box center [756, 396] width 1512 height 792
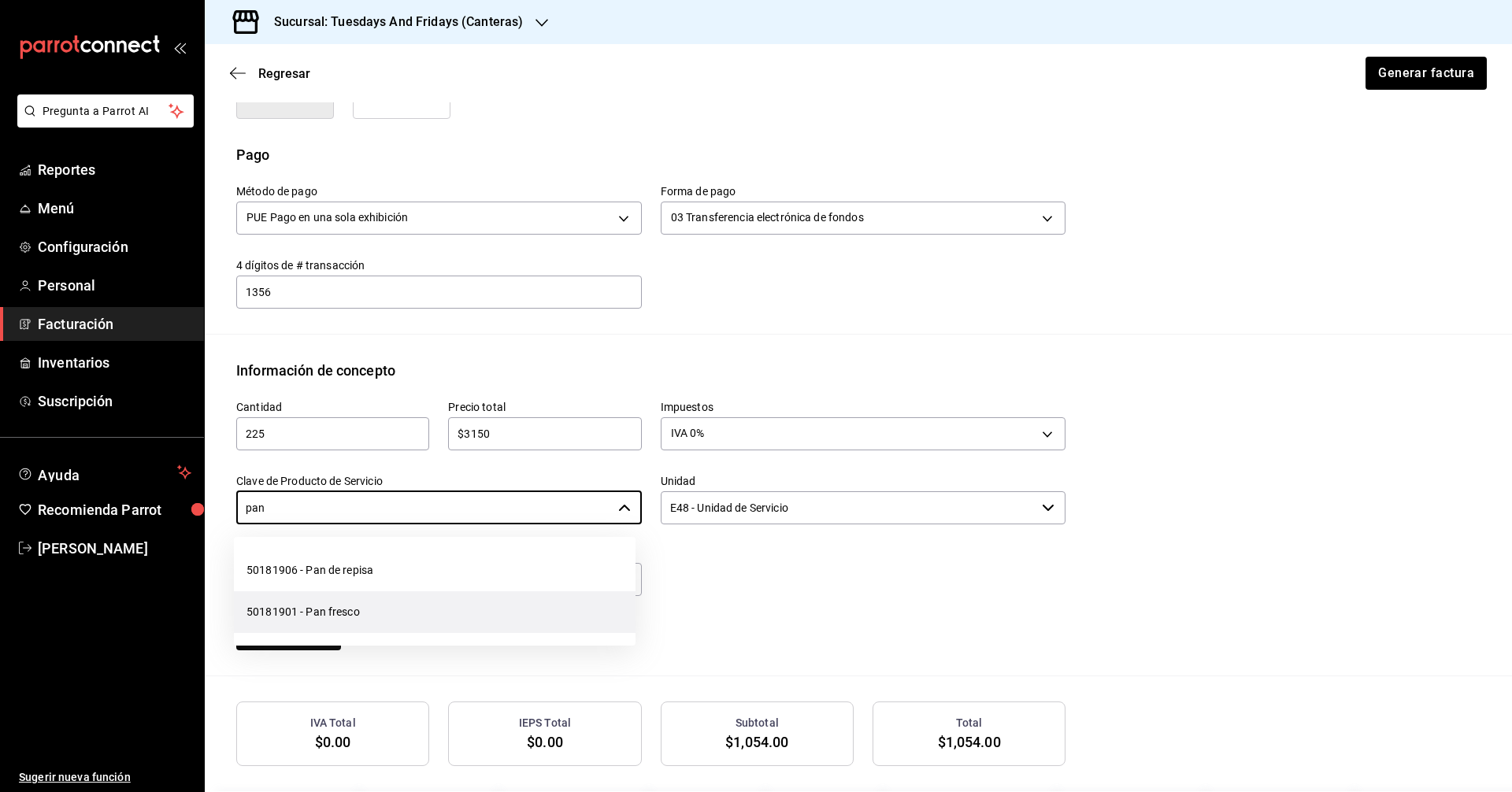
click at [344, 609] on li "50181901 - Pan fresco" at bounding box center [435, 612] width 402 height 42
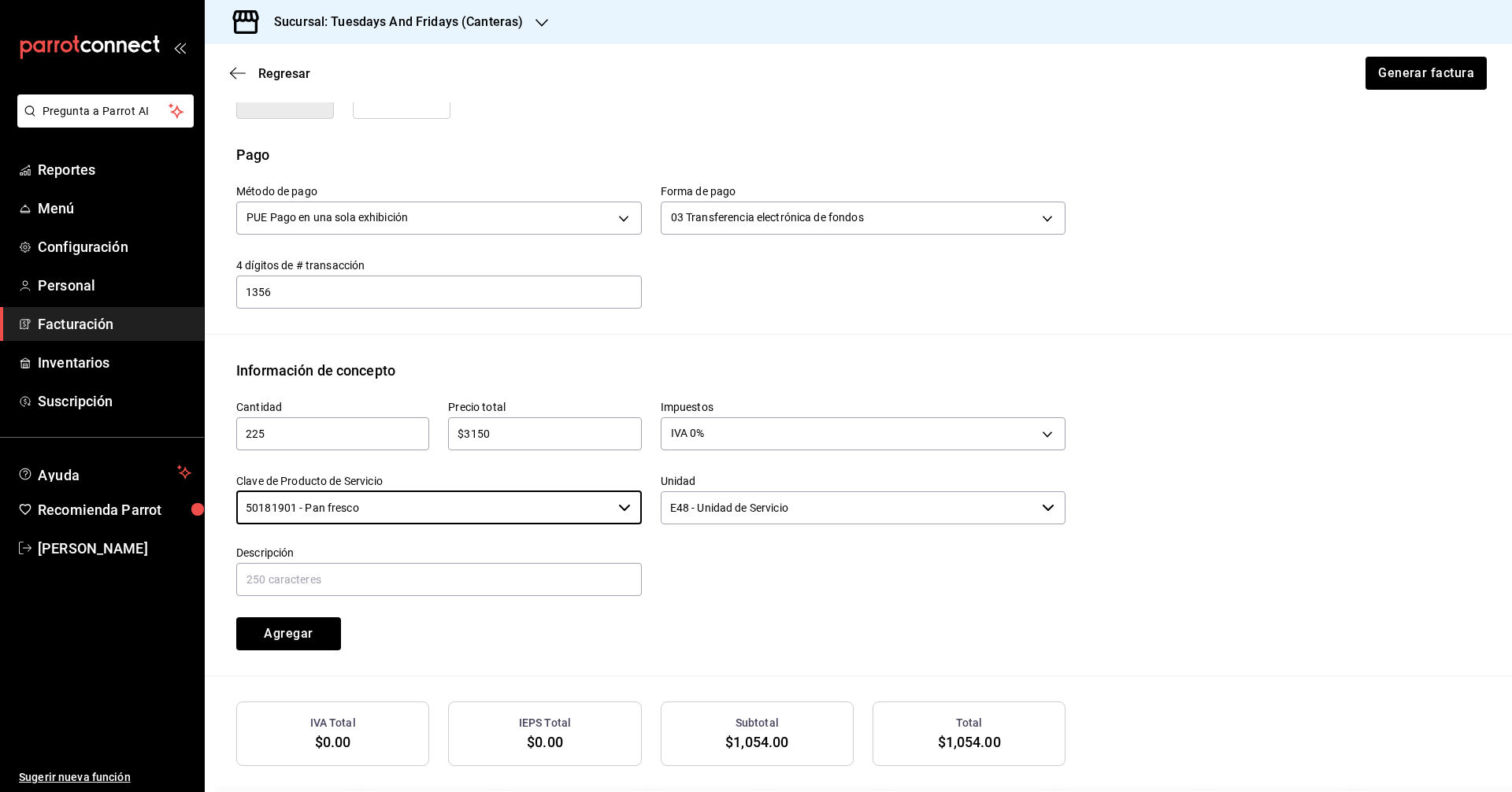
type input "50181901 - Pan fresco"
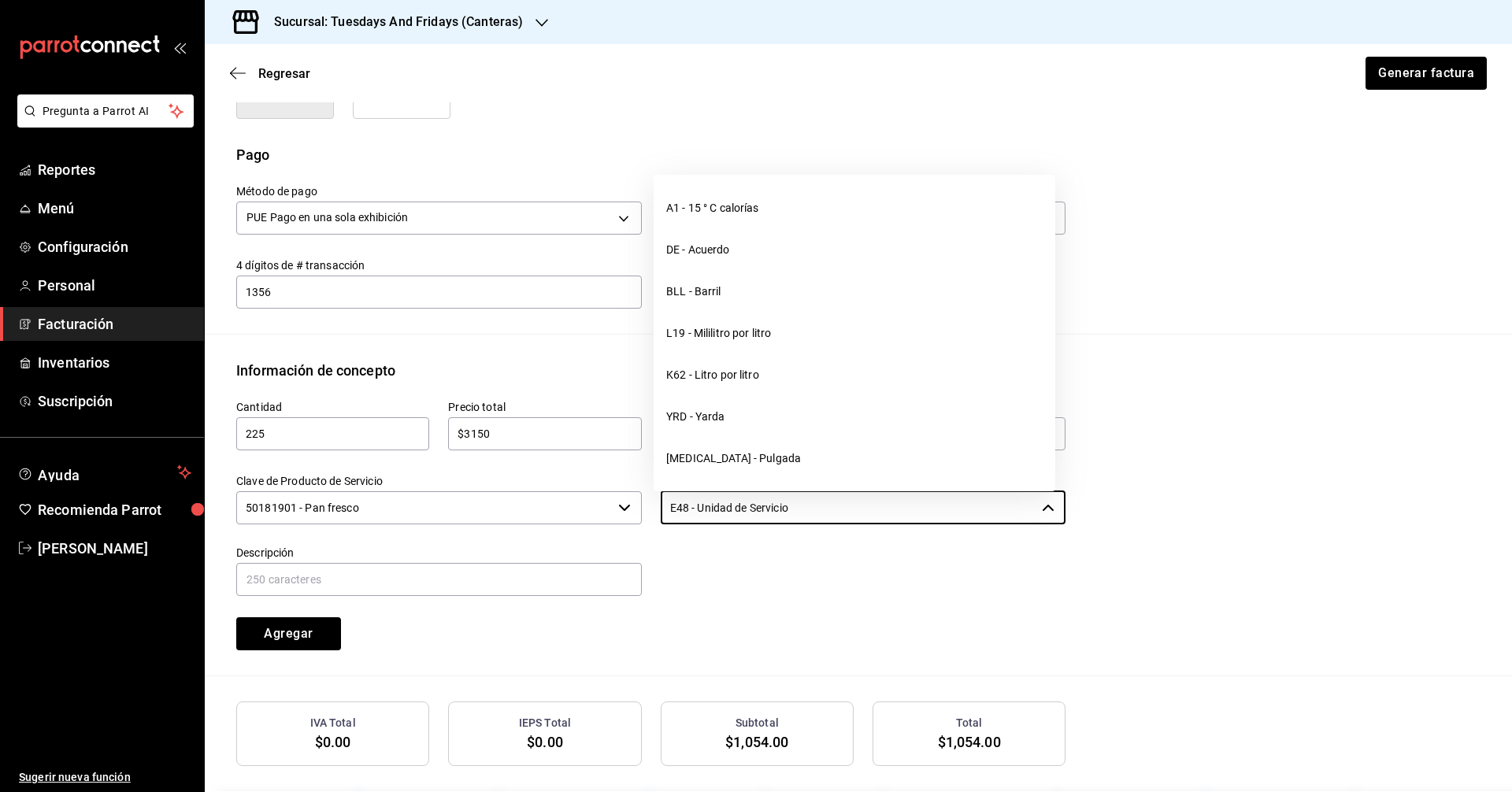
drag, startPoint x: 805, startPoint y: 508, endPoint x: 537, endPoint y: 508, distance: 268.0
click at [537, 508] on div "Cantidad 225 ​ Precio total $3150 ​ Impuestos IVA 0% IVA_0 Clave de Producto de…" at bounding box center [641, 516] width 848 height 269
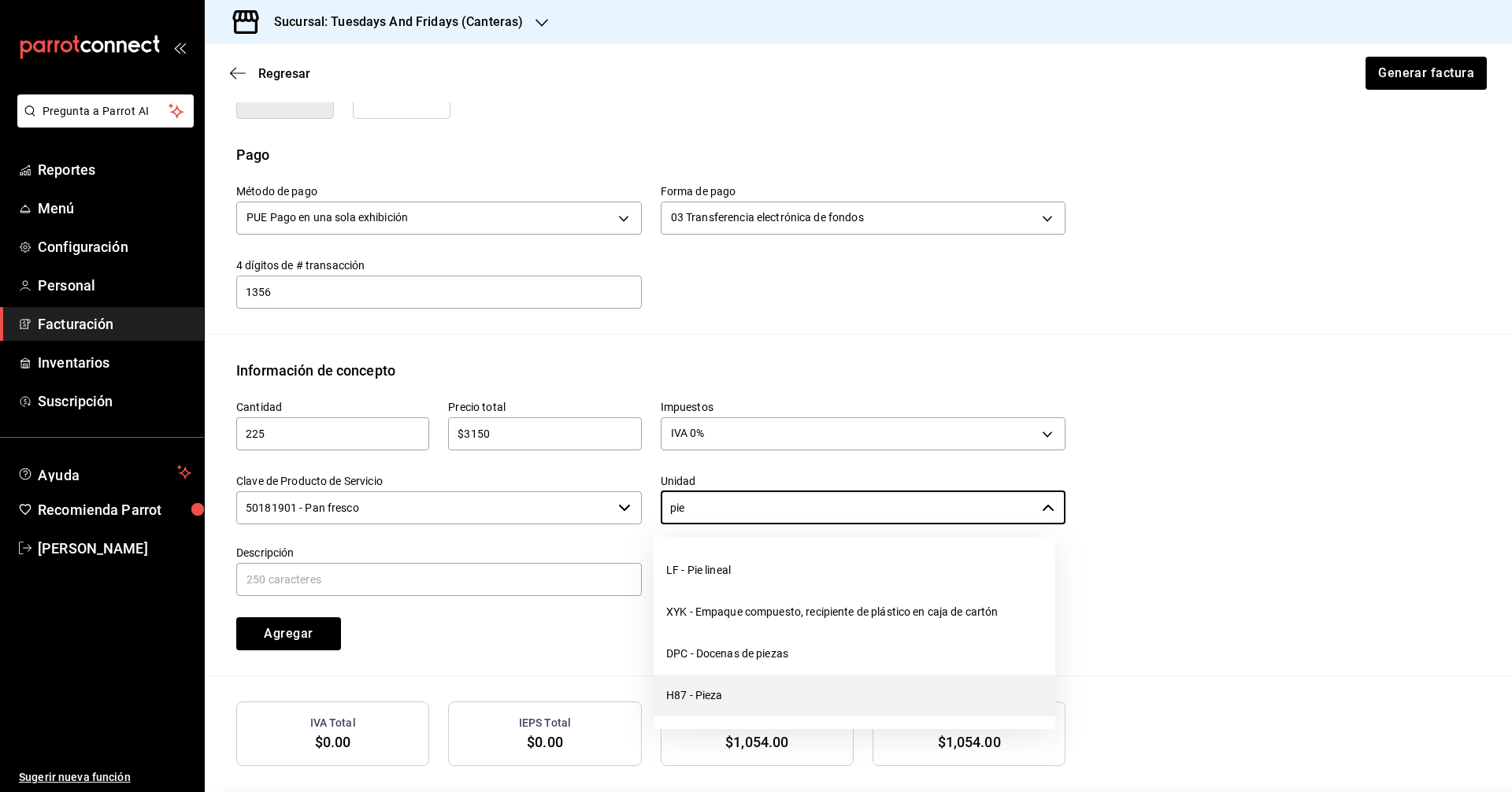
click at [799, 682] on li "H87 - Pieza" at bounding box center [855, 696] width 402 height 42
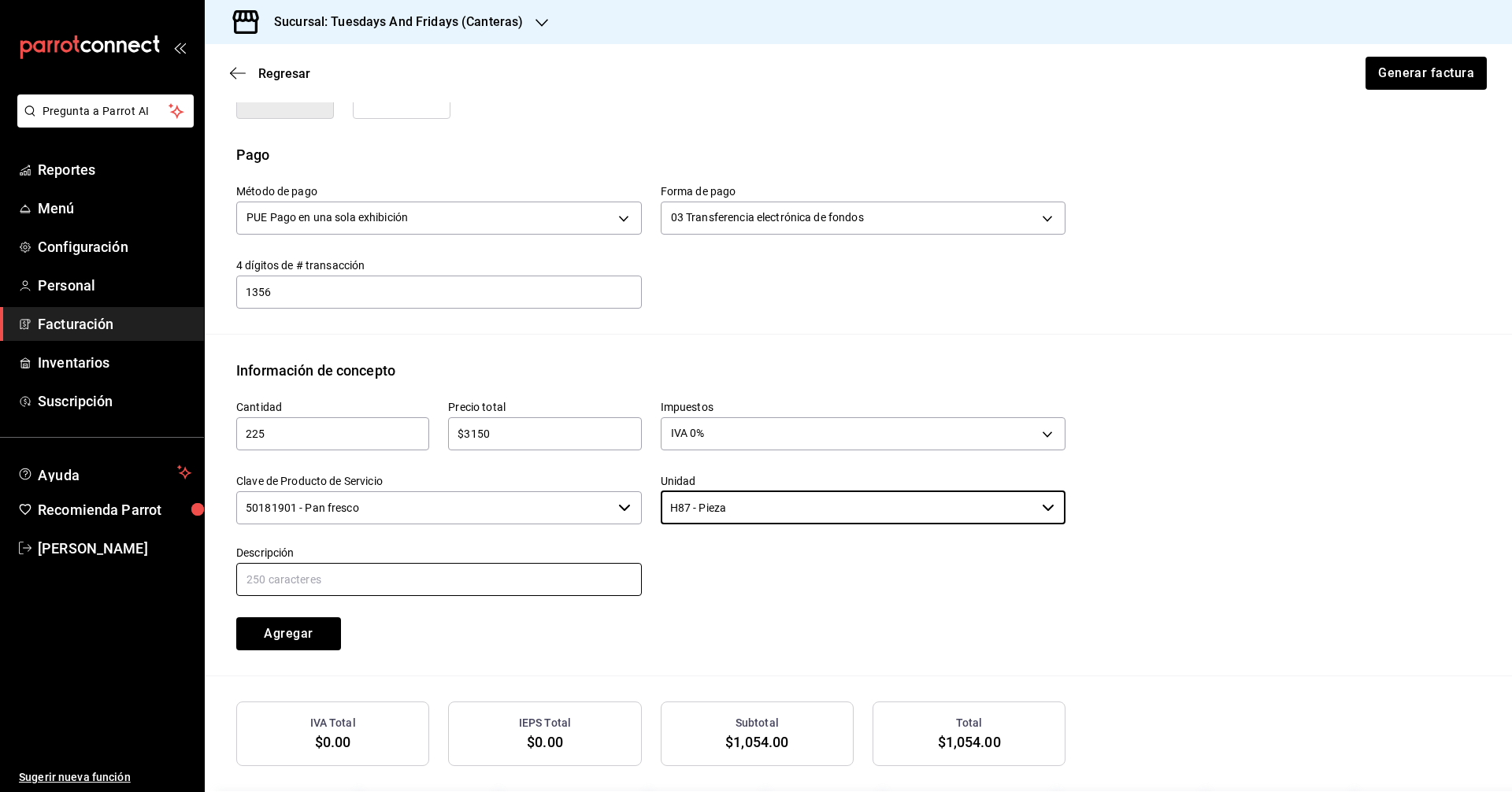
type input "H87 - Pieza"
click at [561, 580] on input "text" at bounding box center [438, 579] width 405 height 33
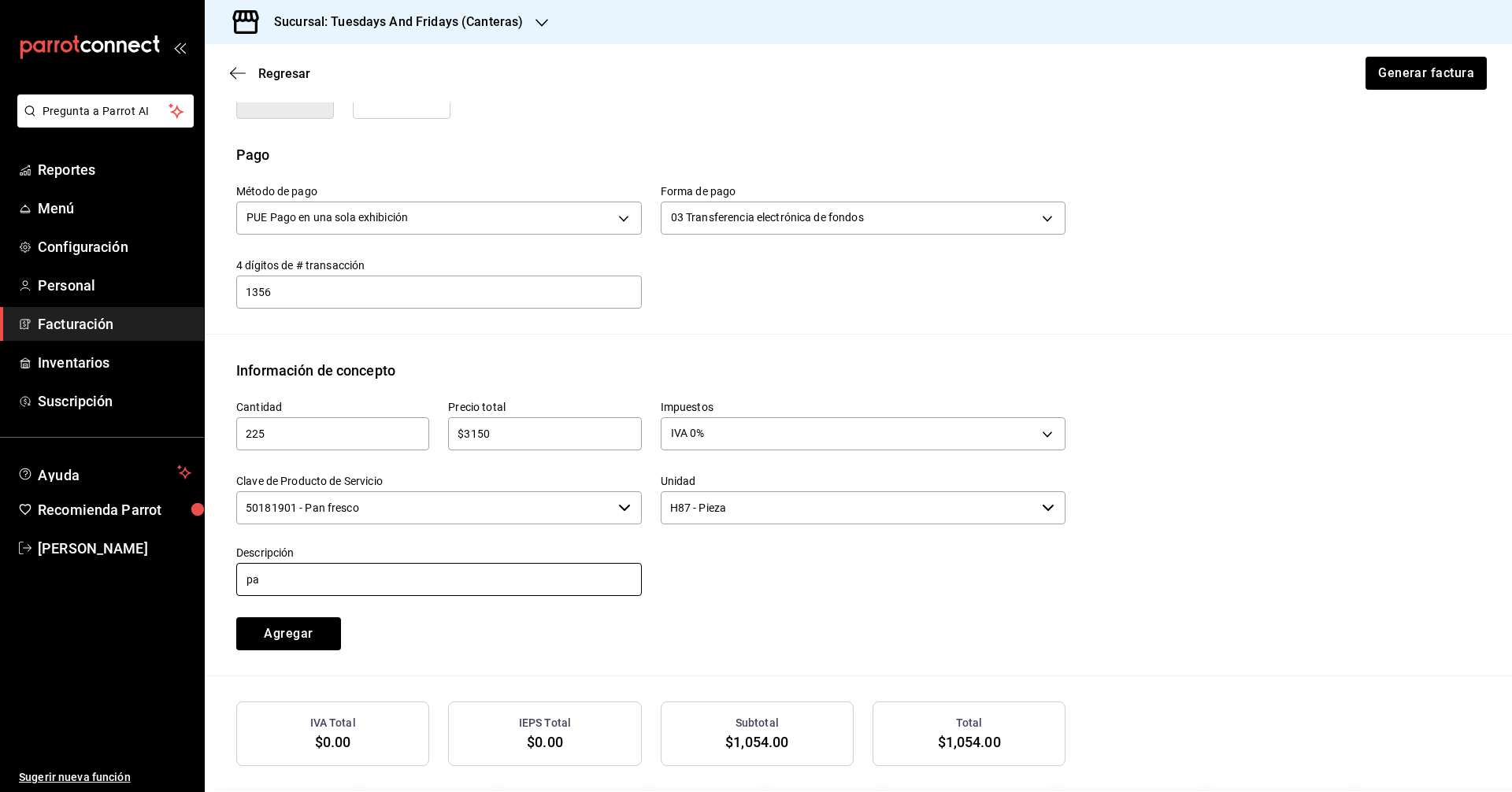
type input "p"
click at [578, 644] on div "Cantidad 225 ​ Precio total $3150 ​ Impuestos IVA 0% IVA_0 Clave de Producto de…" at bounding box center [641, 516] width 848 height 269
click at [307, 578] on input "Panini Hiervas" at bounding box center [438, 579] width 405 height 33
click at [383, 585] on input "Panini Hierbas" at bounding box center [438, 579] width 405 height 33
type input "Panini Hierbas Finas"
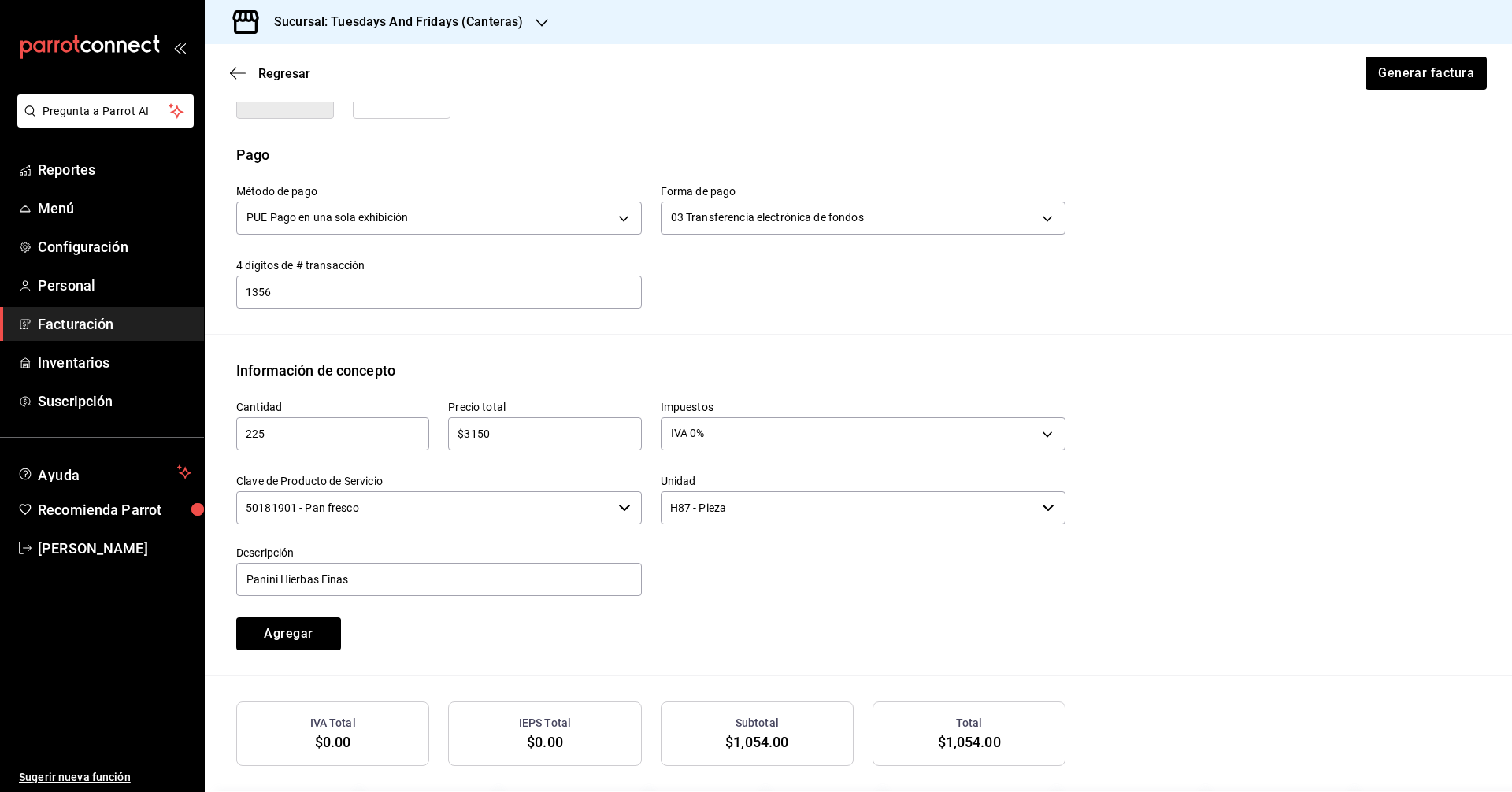
click at [444, 623] on div "Cantidad 225 ​ Precio total $3150 ​ Impuestos IVA 0% IVA_0 Clave de Producto de…" at bounding box center [641, 516] width 848 height 269
click at [300, 629] on button "Agregar" at bounding box center [288, 634] width 105 height 33
click at [667, 623] on div "Cantidad ​ Precio total ​ Impuestos Elige una opción Clave de Producto de Servi…" at bounding box center [641, 516] width 848 height 269
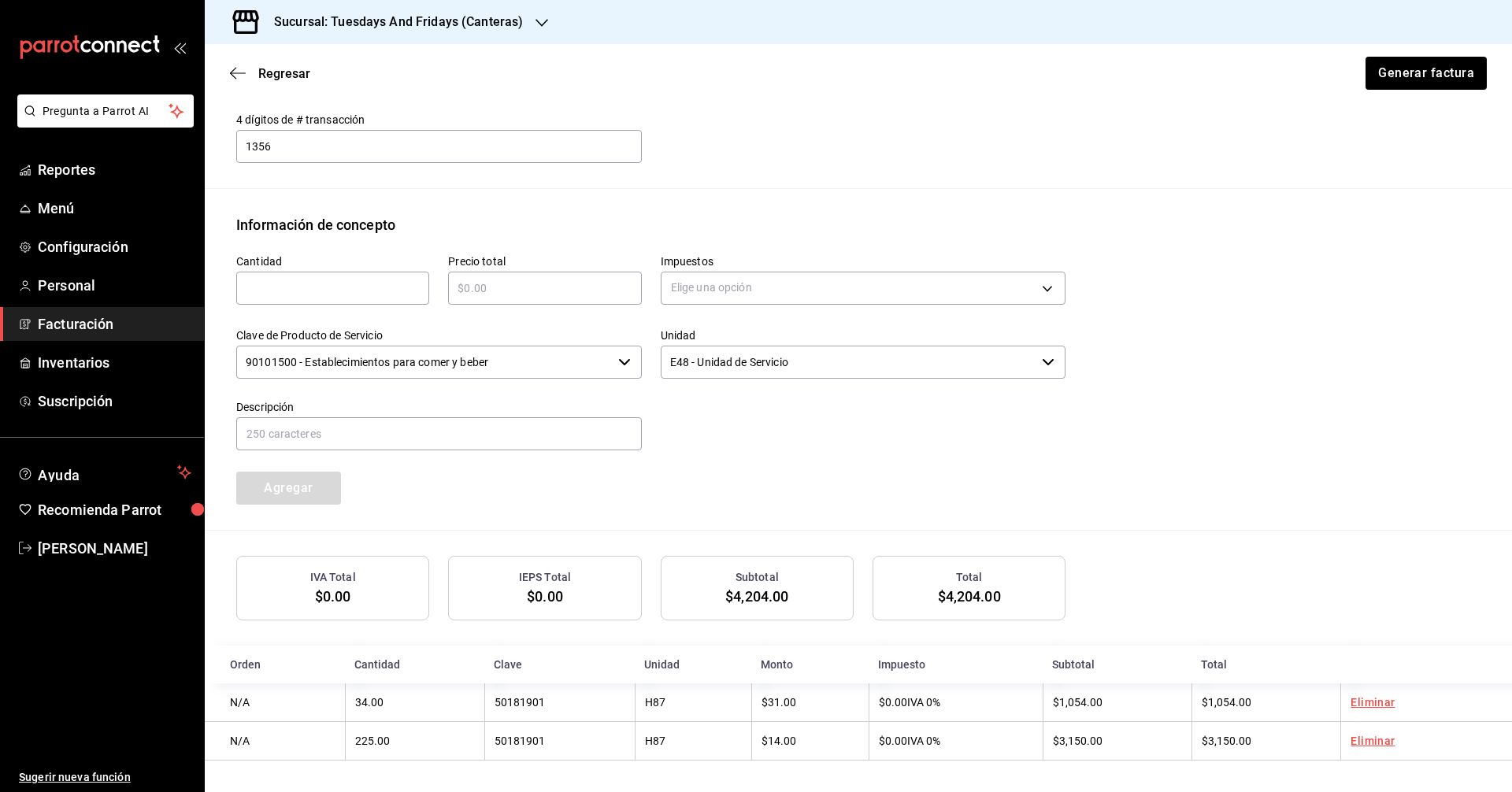
scroll to position [118, 0]
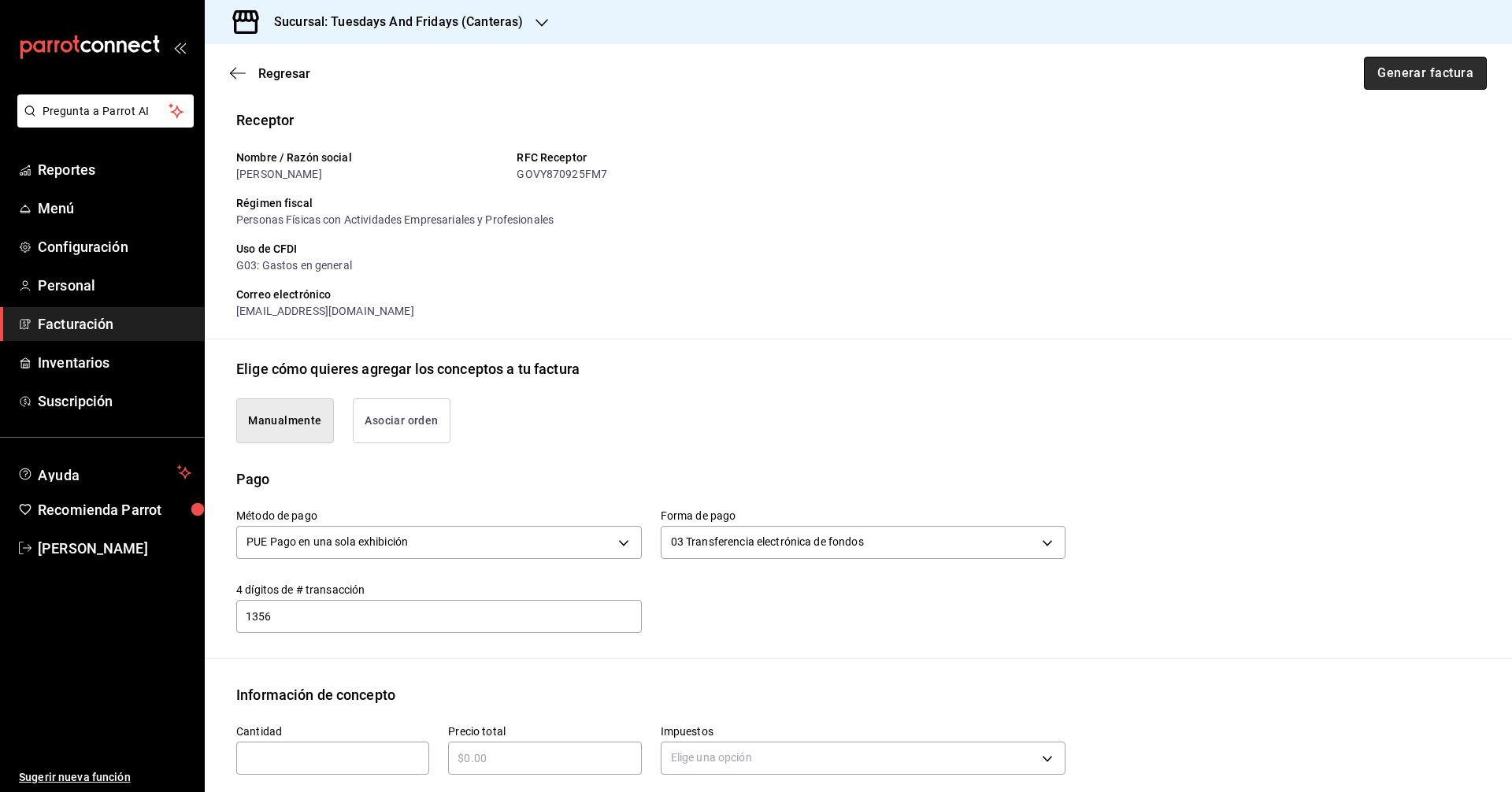
click at [1405, 81] on button "Generar factura" at bounding box center [1425, 73] width 123 height 33
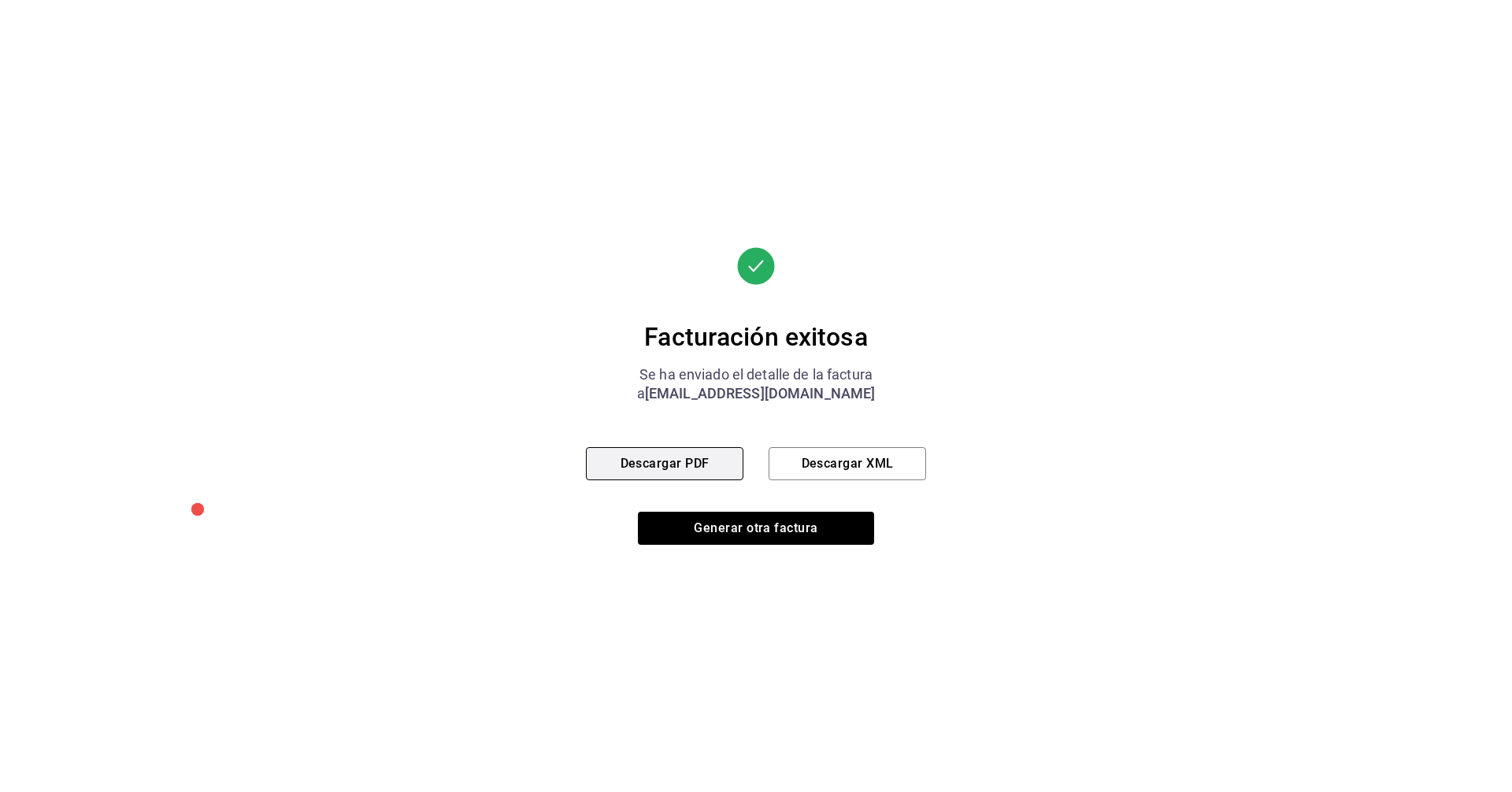
click at [675, 459] on button "Descargar PDF" at bounding box center [664, 463] width 158 height 33
click at [726, 529] on button "Generar otra factura" at bounding box center [755, 528] width 236 height 33
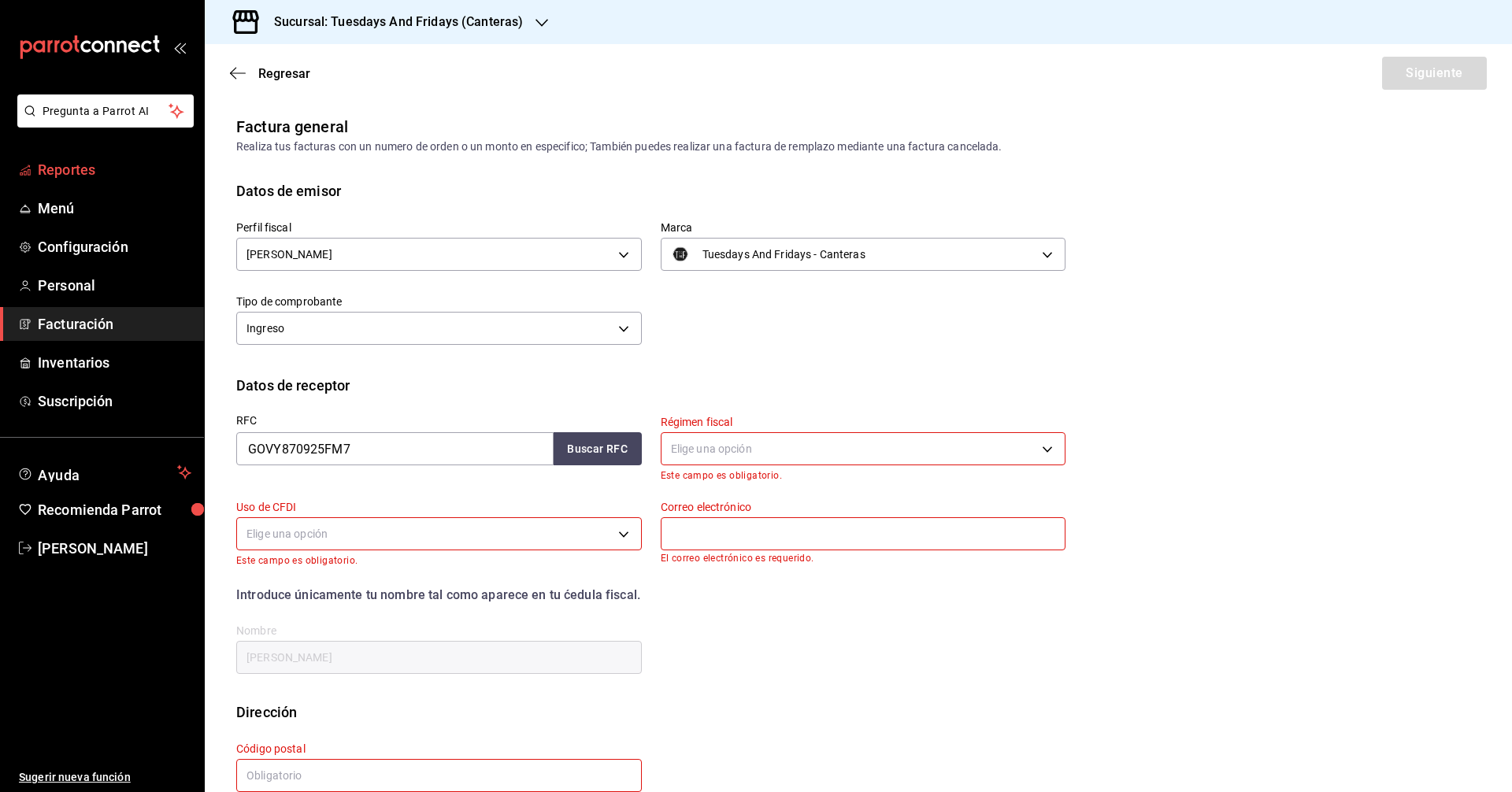
click at [89, 167] on span "Reportes" at bounding box center [114, 169] width 153 height 21
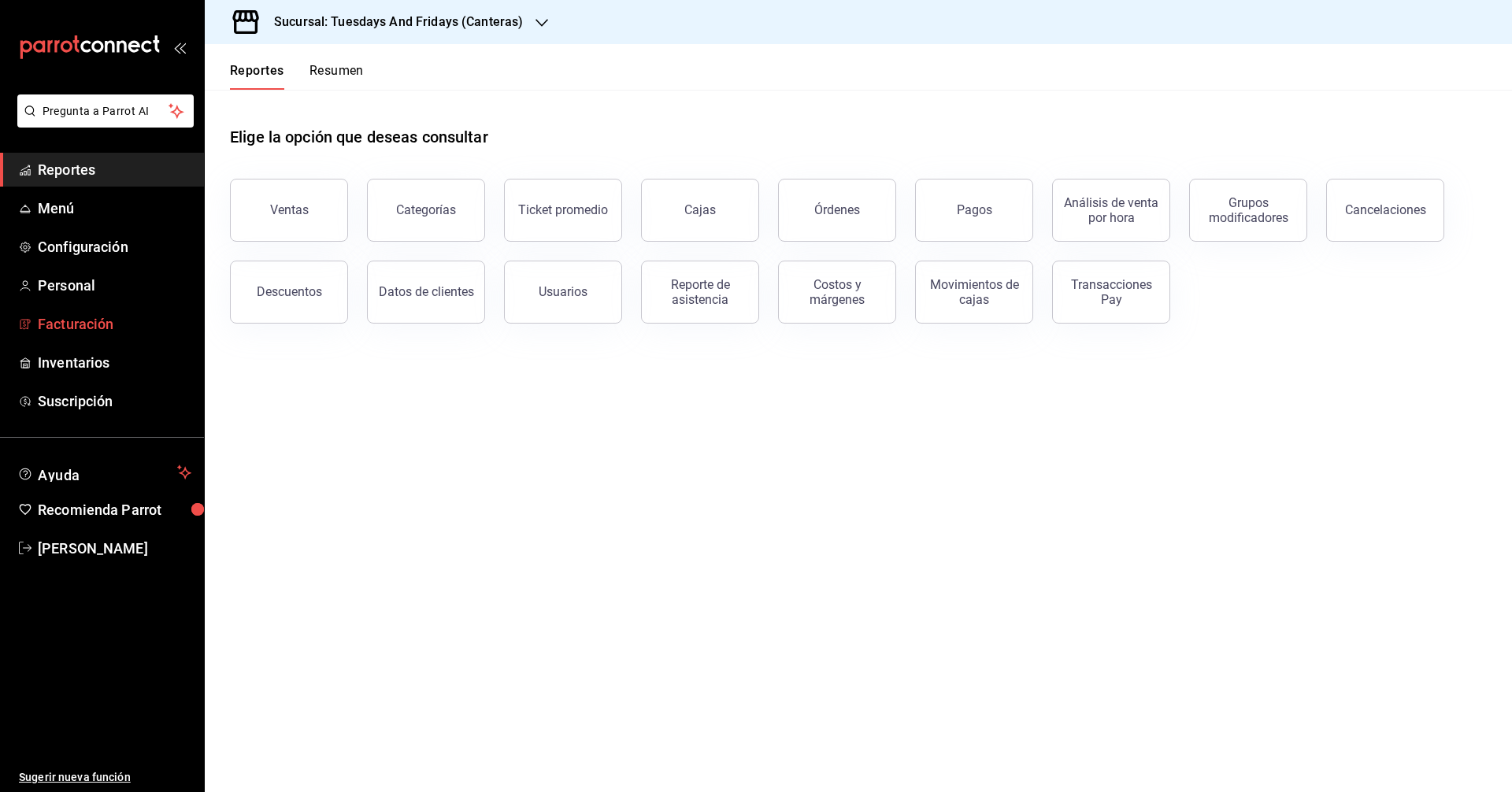
click at [114, 324] on span "Facturación" at bounding box center [114, 324] width 153 height 21
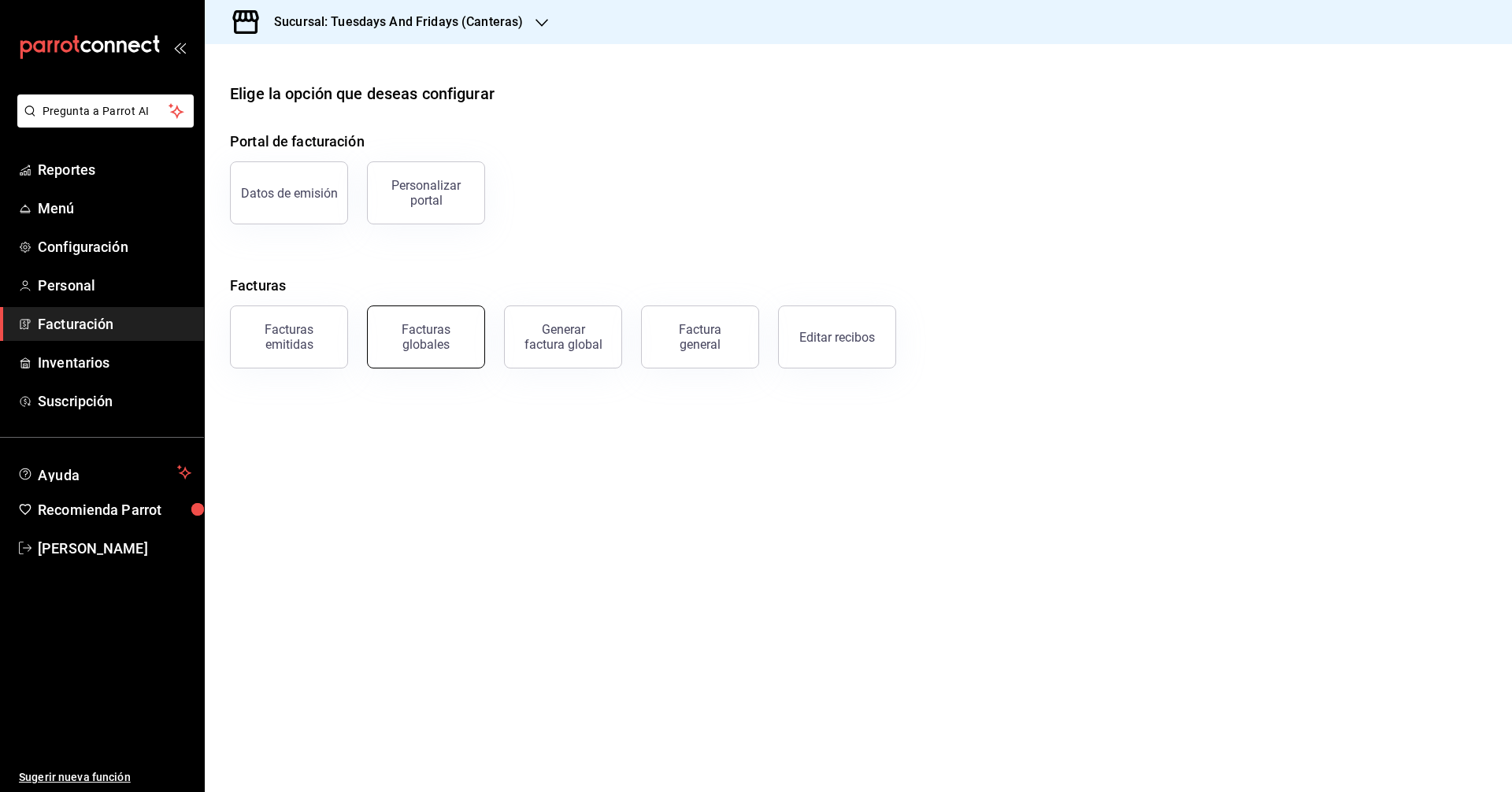
click at [398, 345] on div "Facturas globales" at bounding box center [426, 336] width 98 height 30
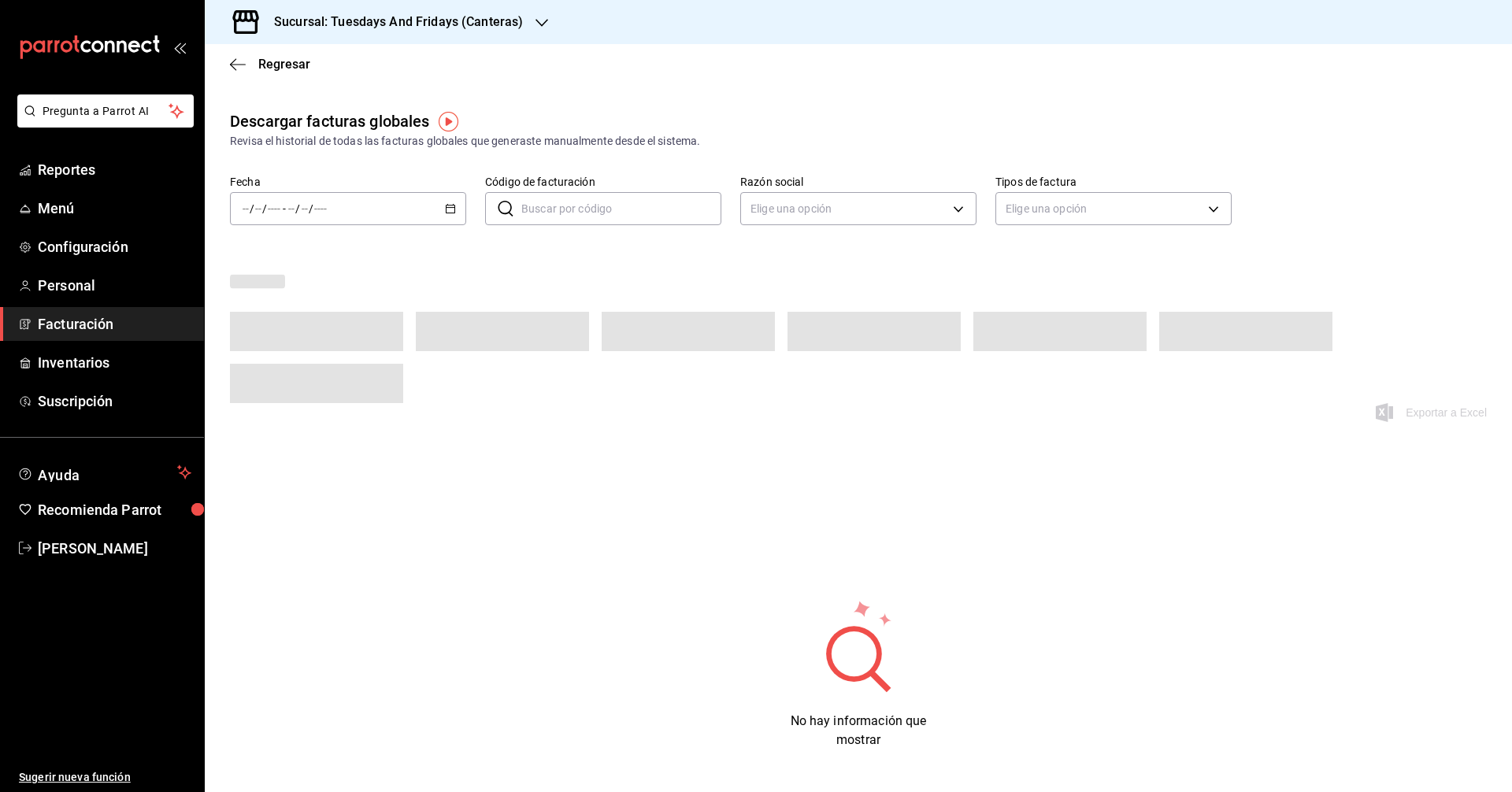
click at [453, 209] on \(Stroke\) "button" at bounding box center [450, 209] width 9 height 9
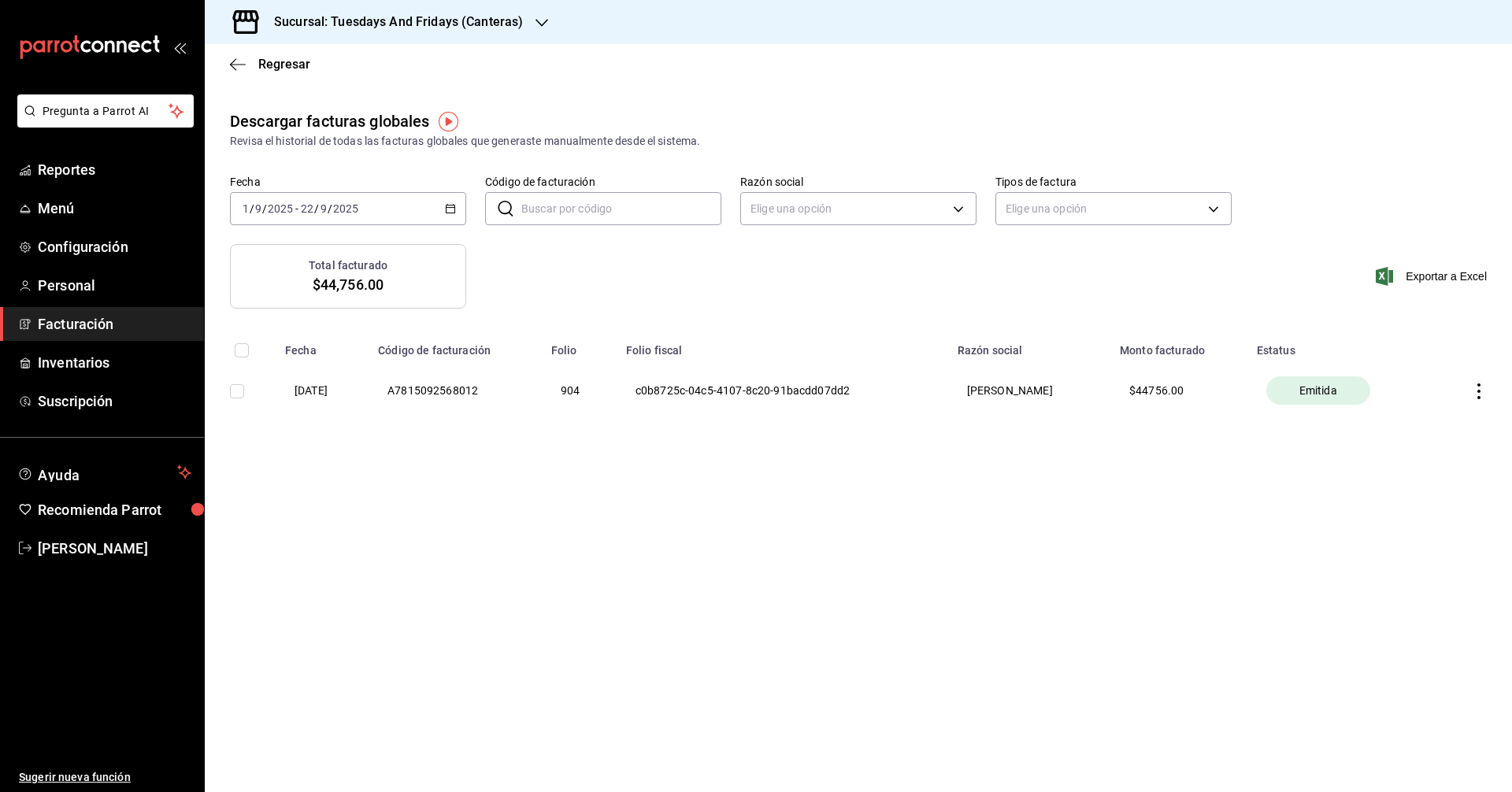
click at [1482, 394] on icon "button" at bounding box center [1479, 391] width 15 height 15
click at [1436, 359] on span "Descargar PDF" at bounding box center [1416, 352] width 100 height 15
click at [96, 330] on span "Facturación" at bounding box center [114, 324] width 153 height 21
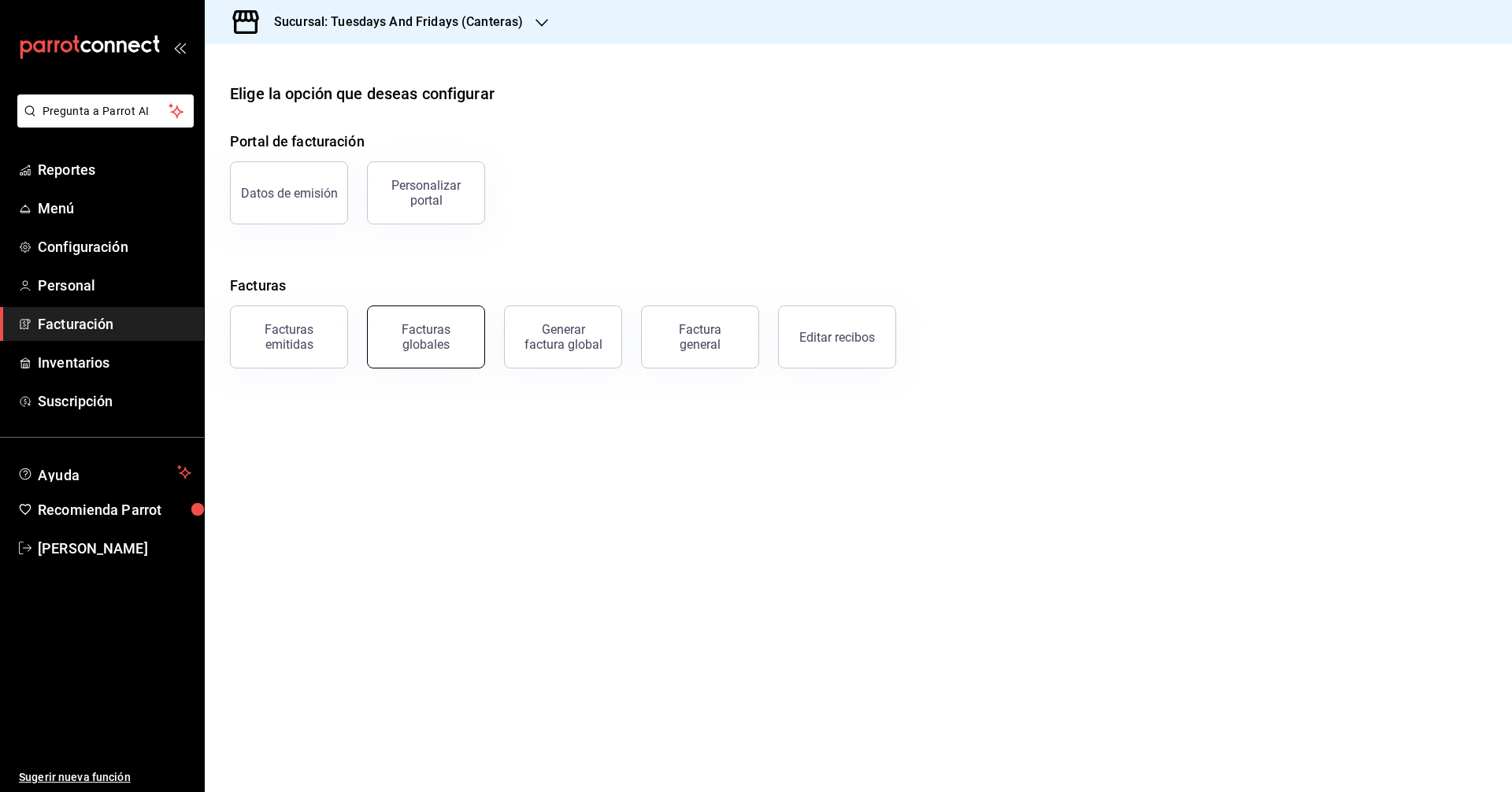
click at [399, 338] on div "Facturas globales" at bounding box center [426, 336] width 98 height 30
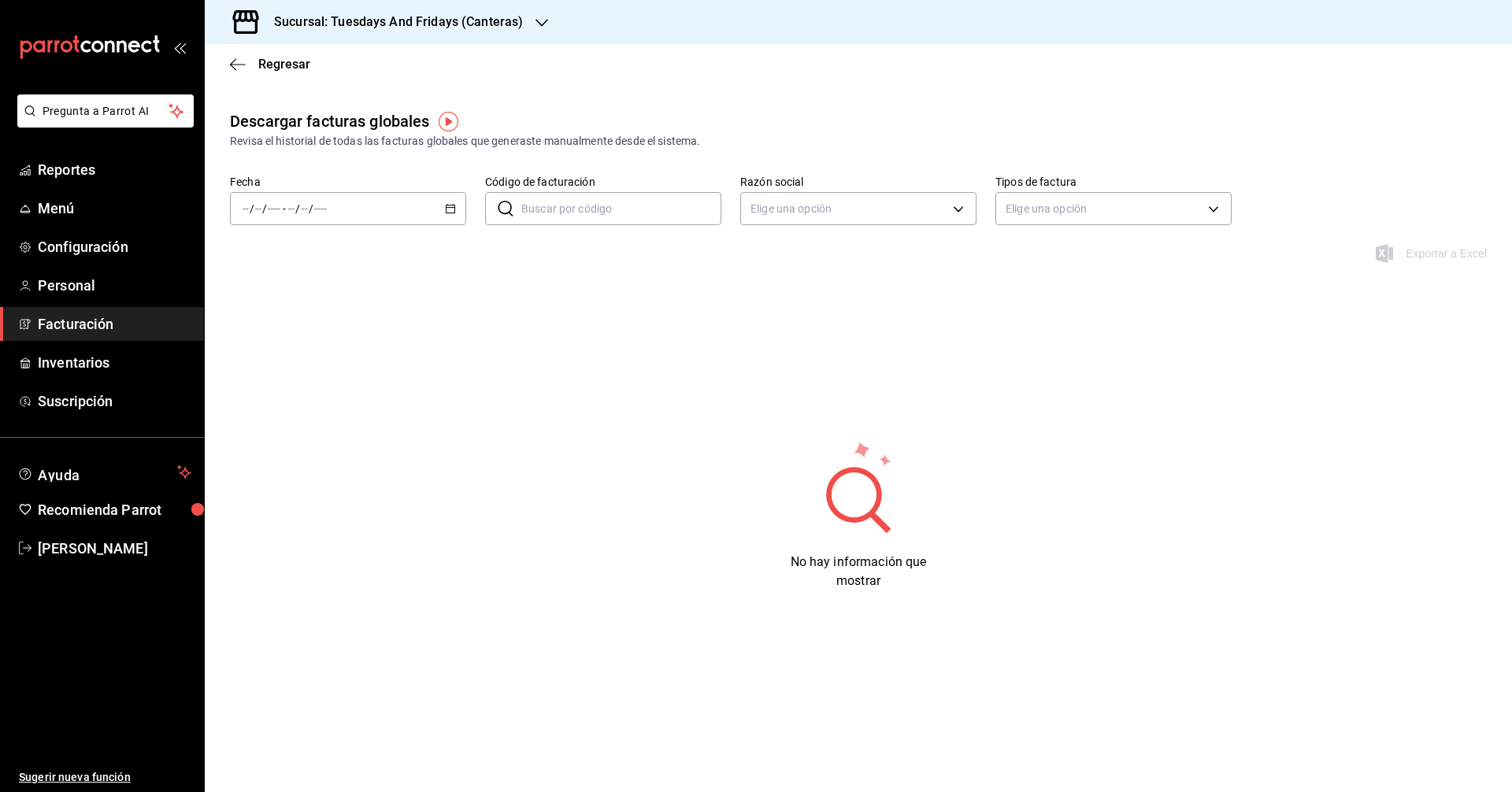
click at [445, 201] on div "/ / - / /" at bounding box center [347, 209] width 236 height 33
click at [249, 370] on span "Mes actual" at bounding box center [304, 362] width 122 height 16
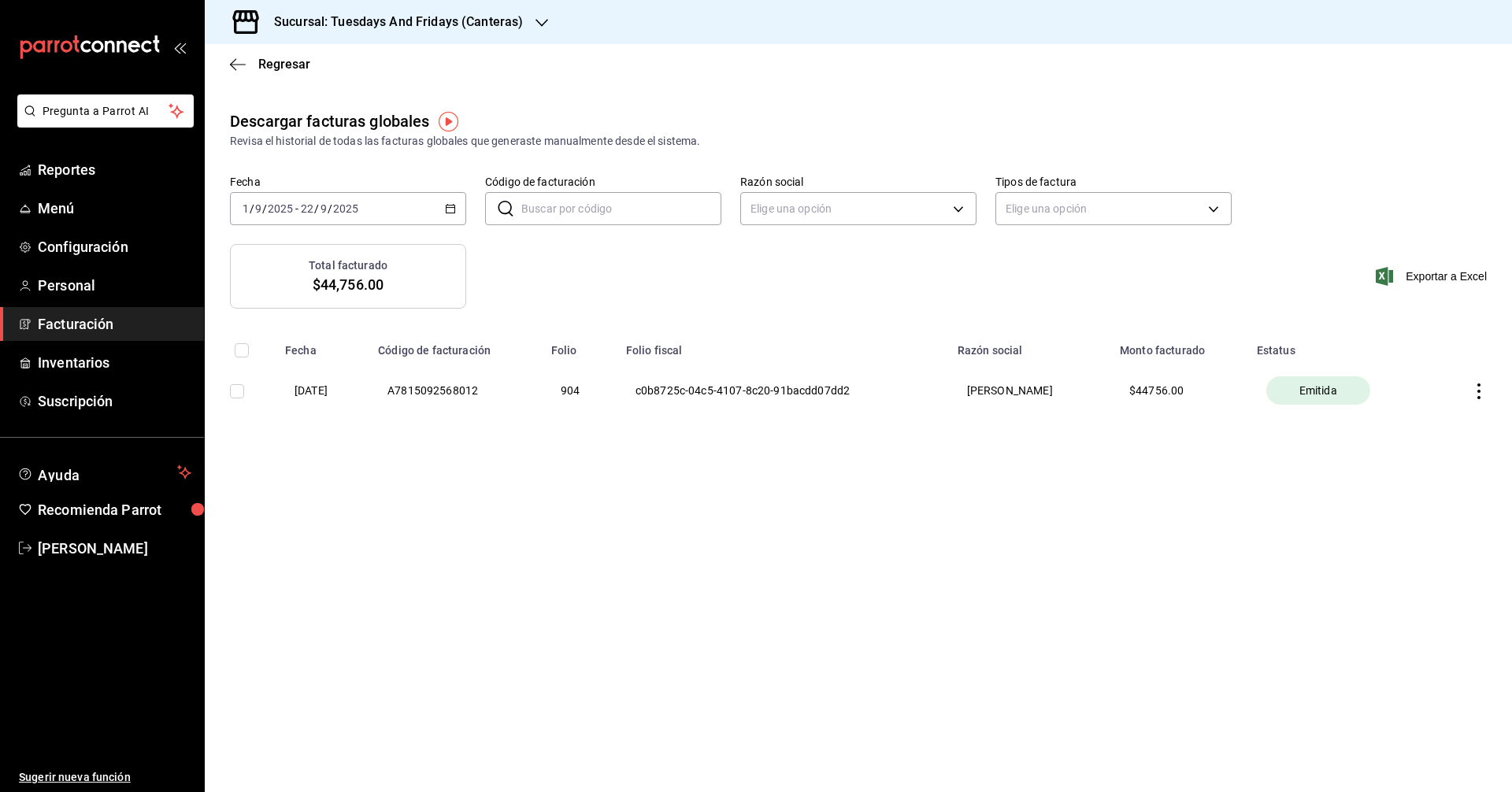
click at [866, 529] on main "Regresar Descargar facturas globales Revisa el historial de todas las facturas …" at bounding box center [857, 418] width 1307 height 749
click at [1477, 394] on icon "button" at bounding box center [1479, 391] width 15 height 15
click at [1412, 359] on span "Descargar PDF" at bounding box center [1416, 352] width 100 height 15
drag, startPoint x: 365, startPoint y: 494, endPoint x: 285, endPoint y: 448, distance: 92.3
click at [364, 494] on main "Regresar Descargar facturas globales Revisa el historial de todas las facturas …" at bounding box center [857, 418] width 1307 height 749
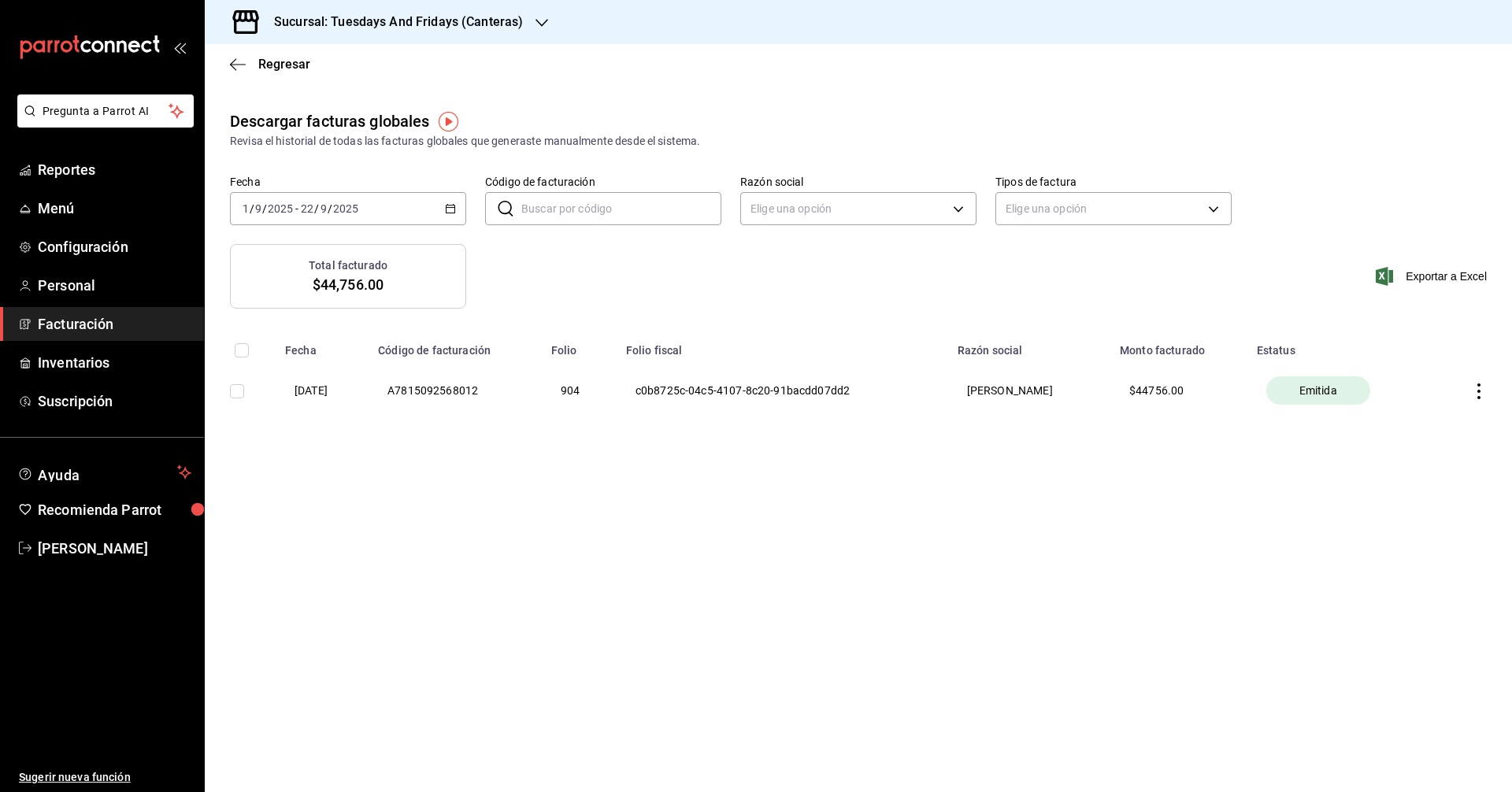
click at [50, 329] on span "Facturación" at bounding box center [114, 324] width 153 height 21
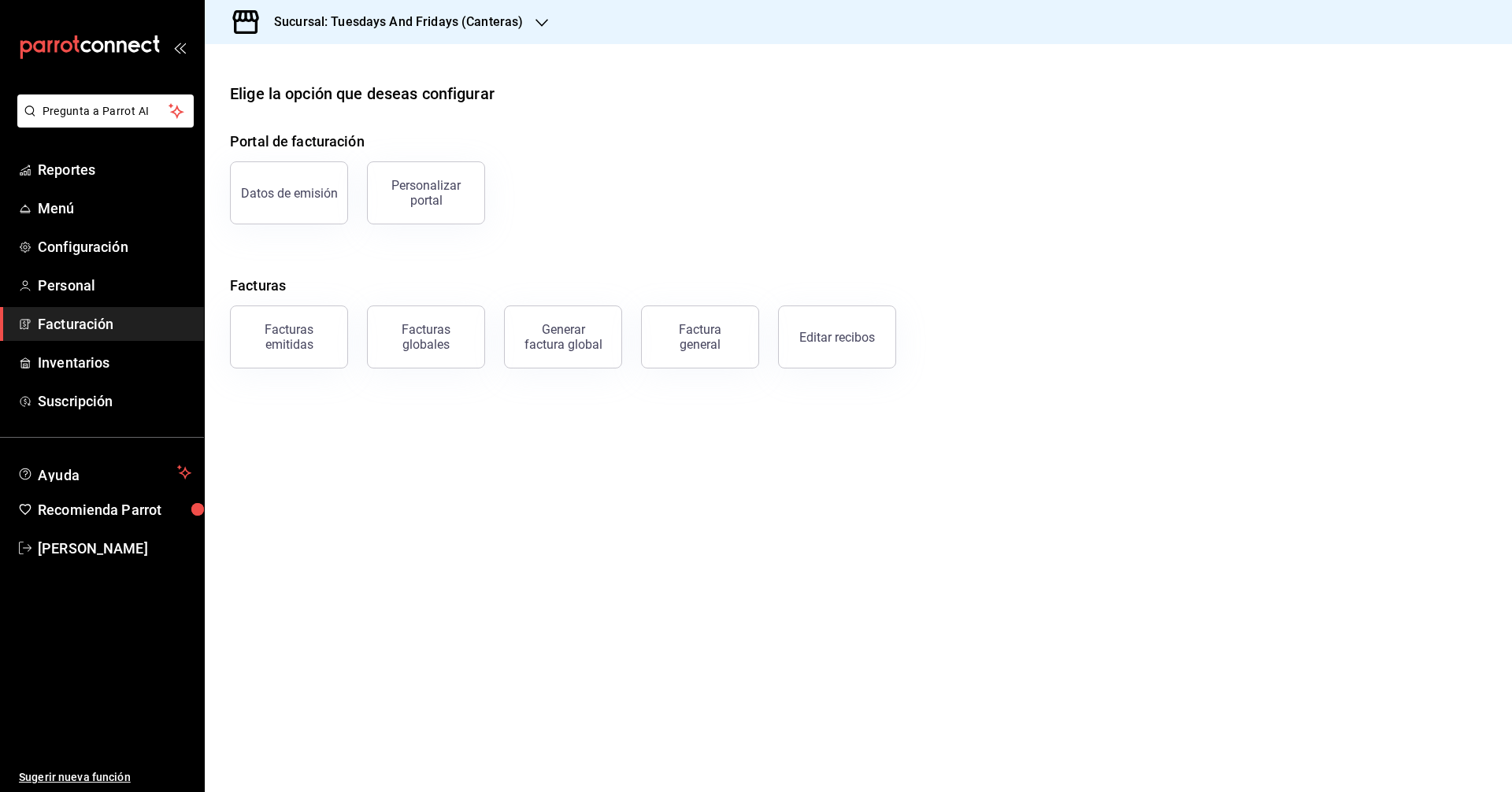
click at [75, 321] on span "Facturación" at bounding box center [114, 324] width 153 height 21
click at [669, 351] on button "Factura general" at bounding box center [700, 337] width 118 height 63
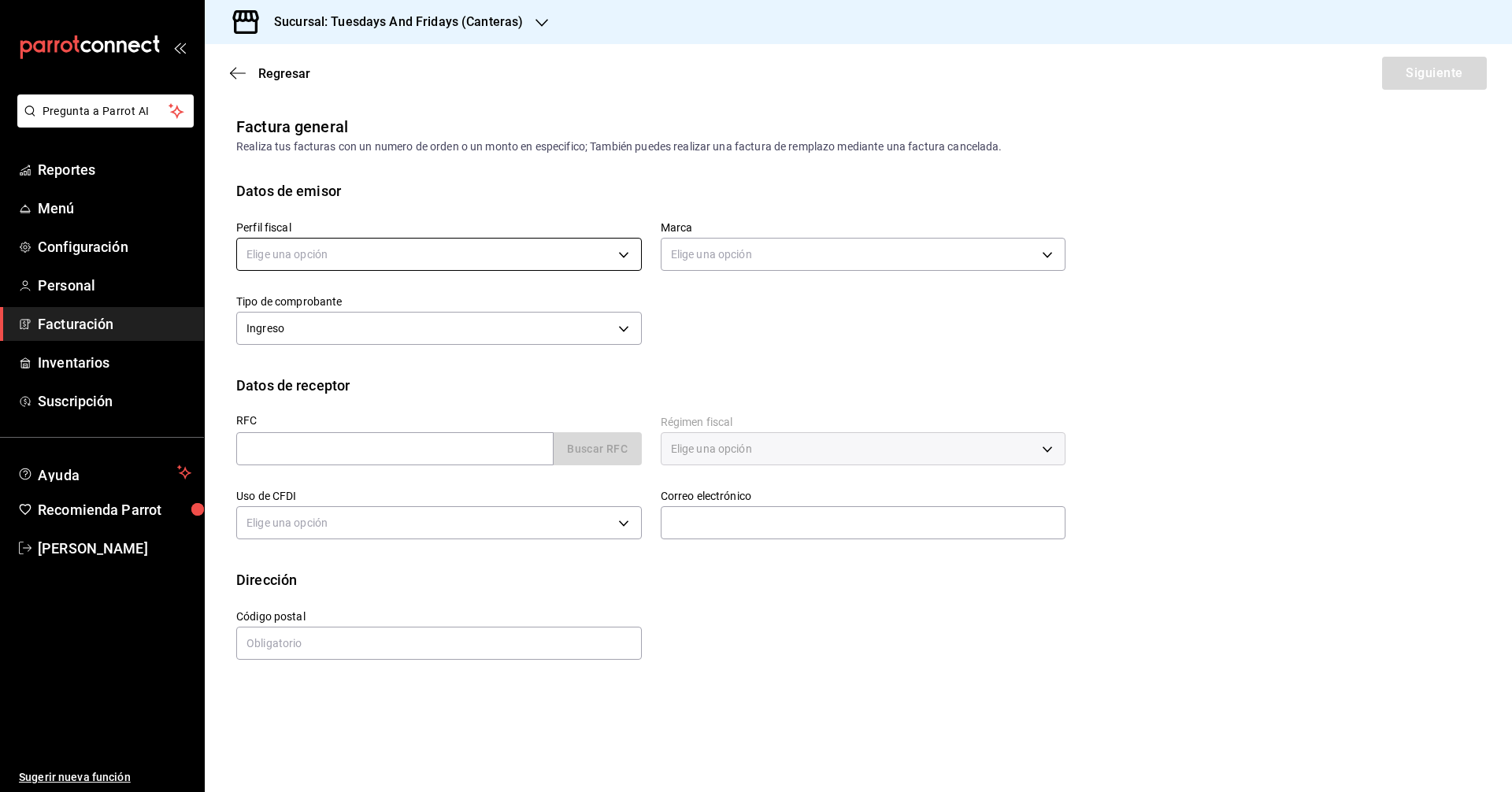
click at [399, 258] on body "Pregunta a Parrot AI Reportes Menú Configuración Personal Facturación Inventari…" at bounding box center [756, 396] width 1512 height 792
click at [376, 351] on ul "Elige una opción [PERSON_NAME]" at bounding box center [438, 319] width 404 height 71
click at [401, 341] on li "[PERSON_NAME]" at bounding box center [438, 334] width 404 height 29
type input "c9cd24ef-4caf-4a7b-8585-89d79b9dc07f"
type input "72192942-13c2-4f84-be82-f50c87f3379a"
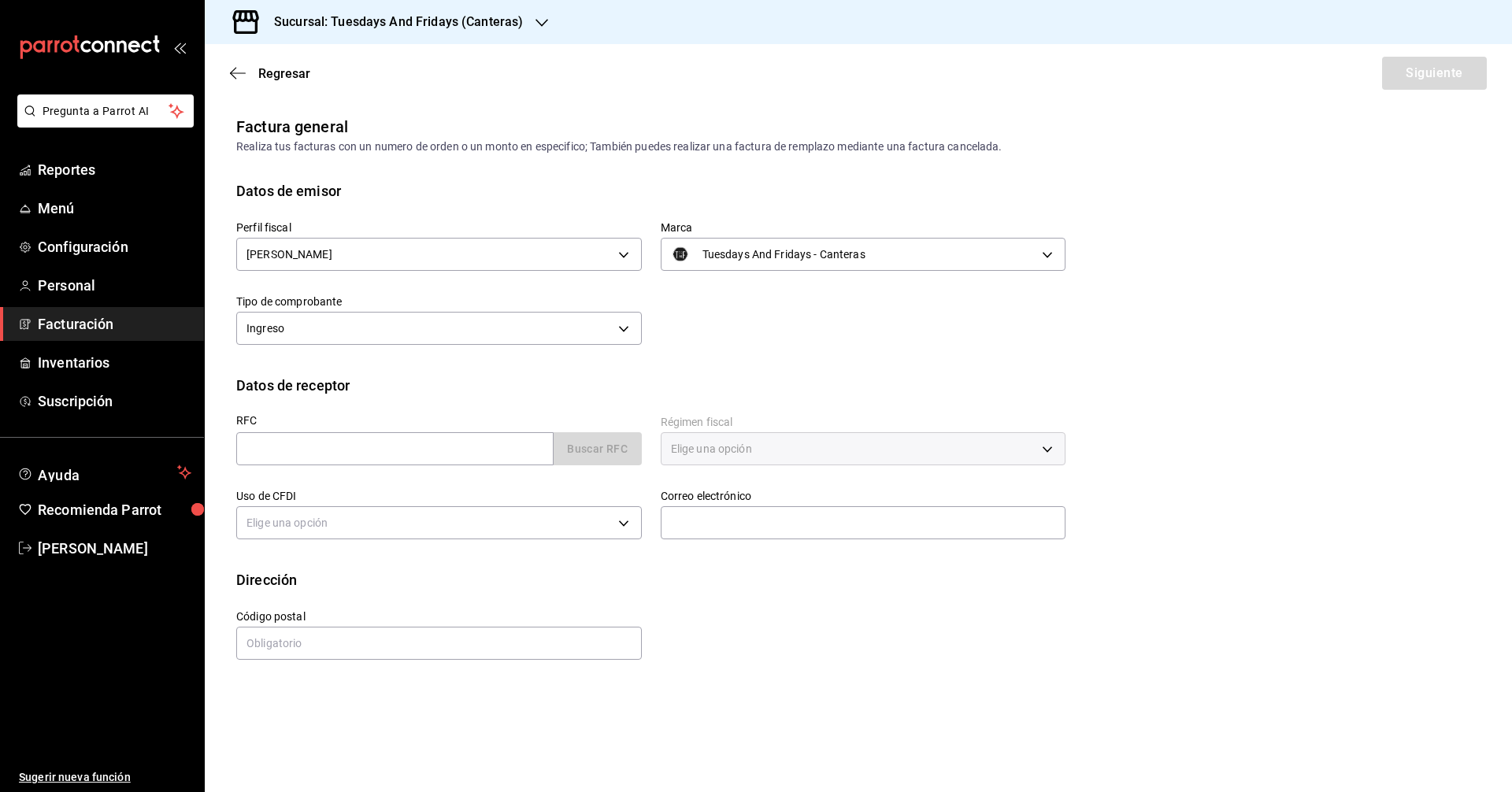
click at [574, 389] on div "Datos de receptor" at bounding box center [857, 385] width 1244 height 21
click at [112, 326] on span "Facturación" at bounding box center [114, 324] width 153 height 21
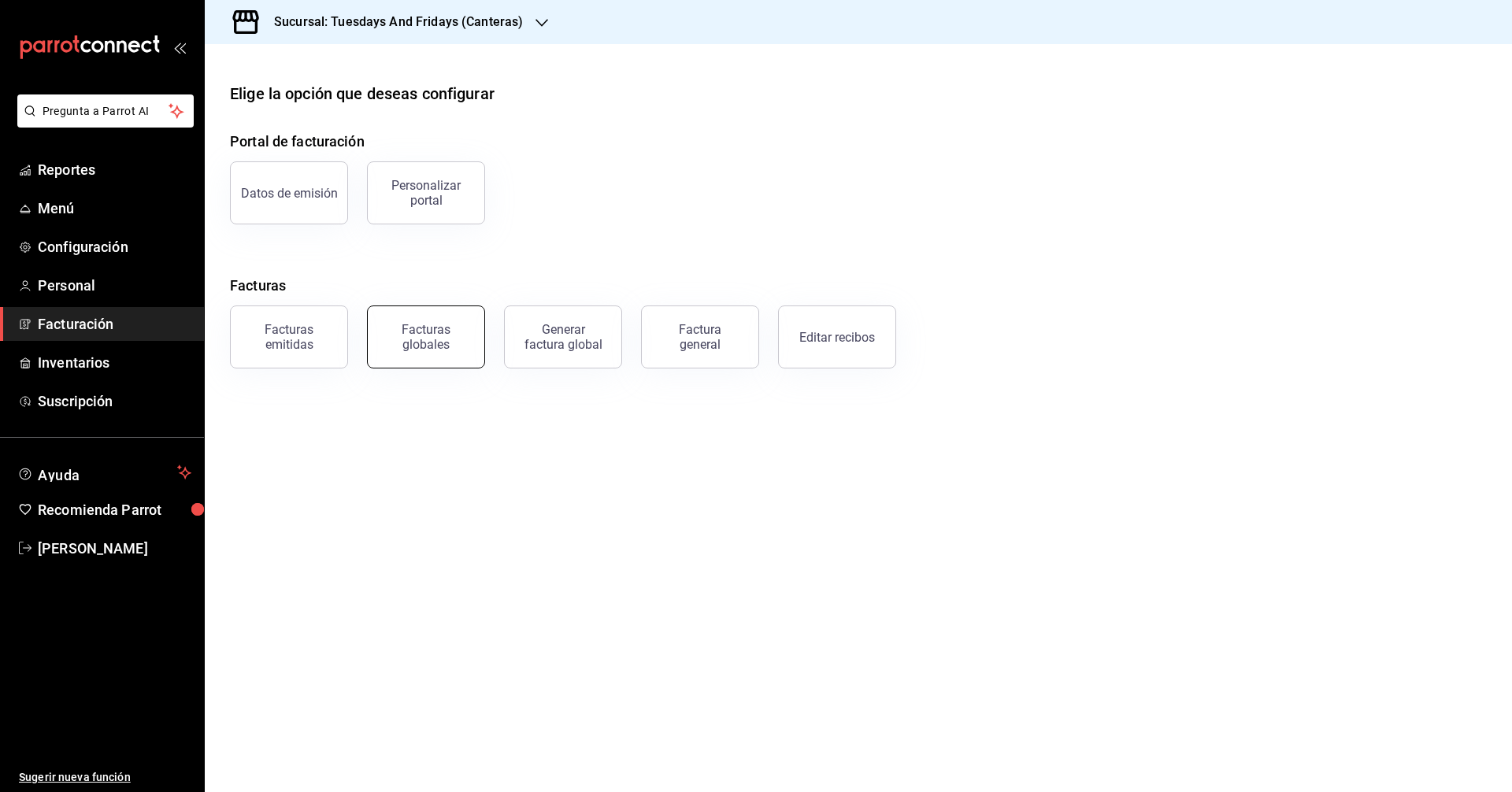
click at [415, 344] on div "Facturas globales" at bounding box center [426, 336] width 98 height 30
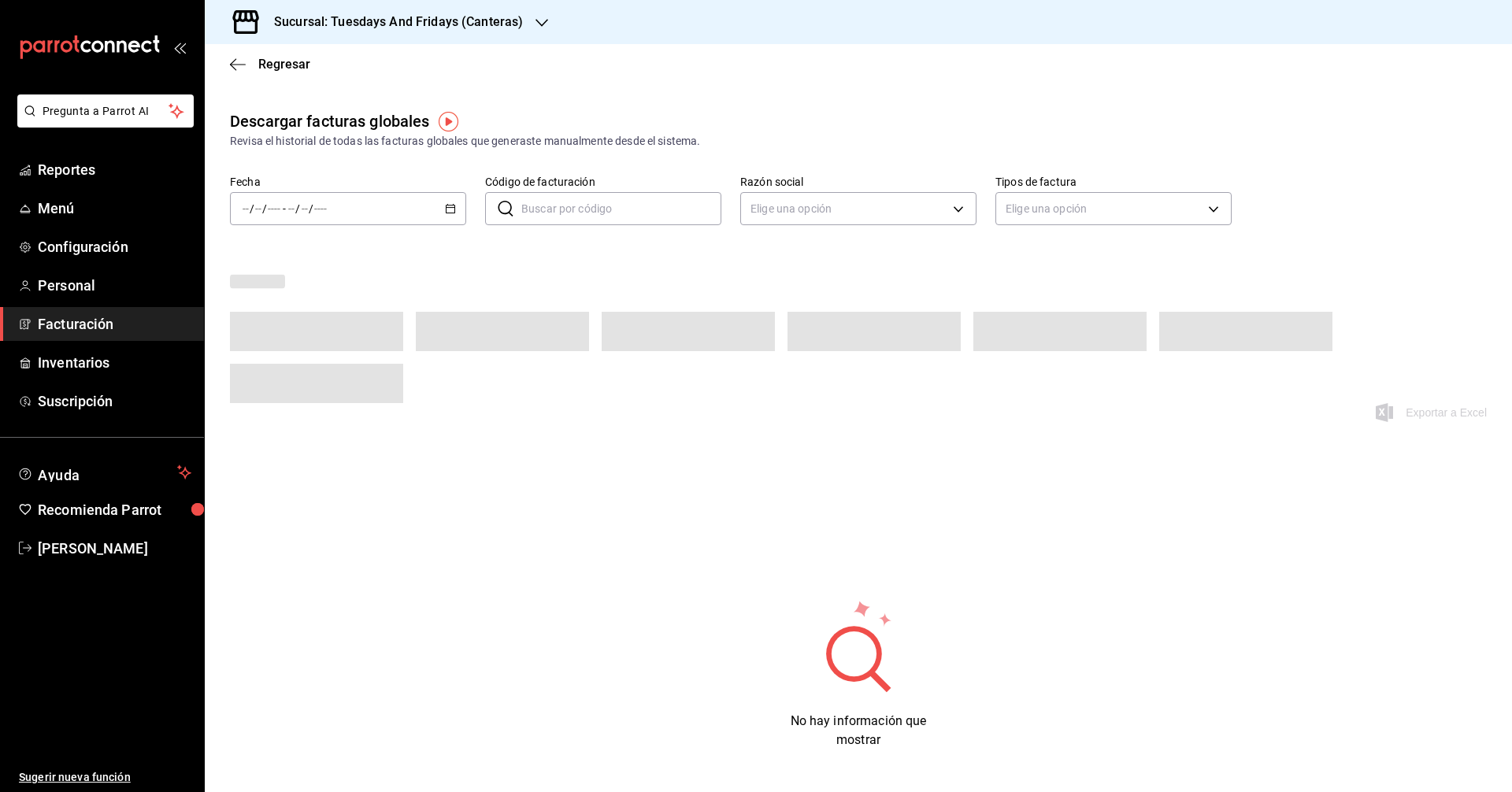
click at [449, 213] on \(Stroke\) "button" at bounding box center [450, 209] width 9 height 9
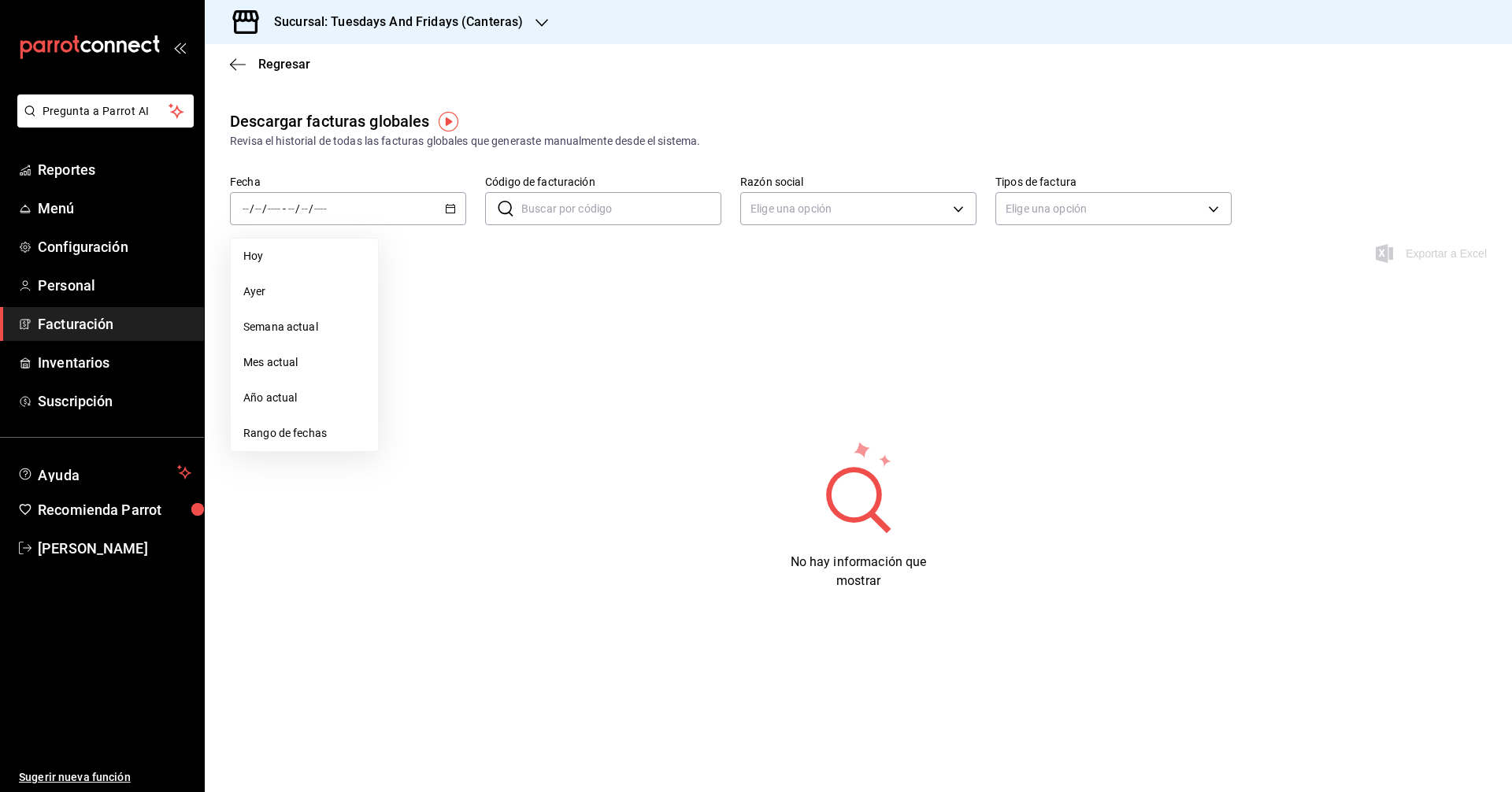
click at [100, 330] on span "Facturación" at bounding box center [114, 324] width 153 height 21
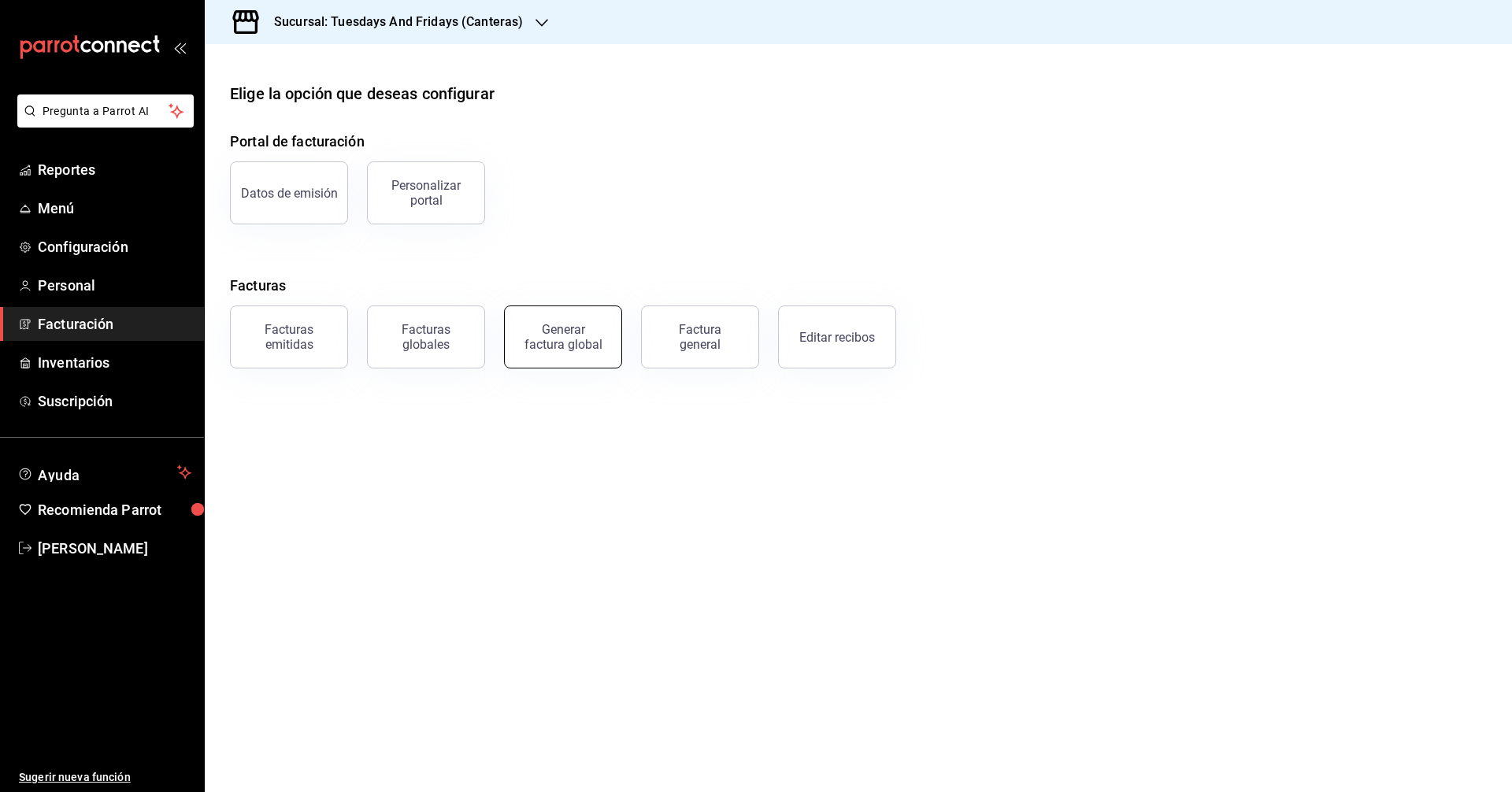
click at [590, 332] on div "Generar factura global" at bounding box center [563, 336] width 78 height 30
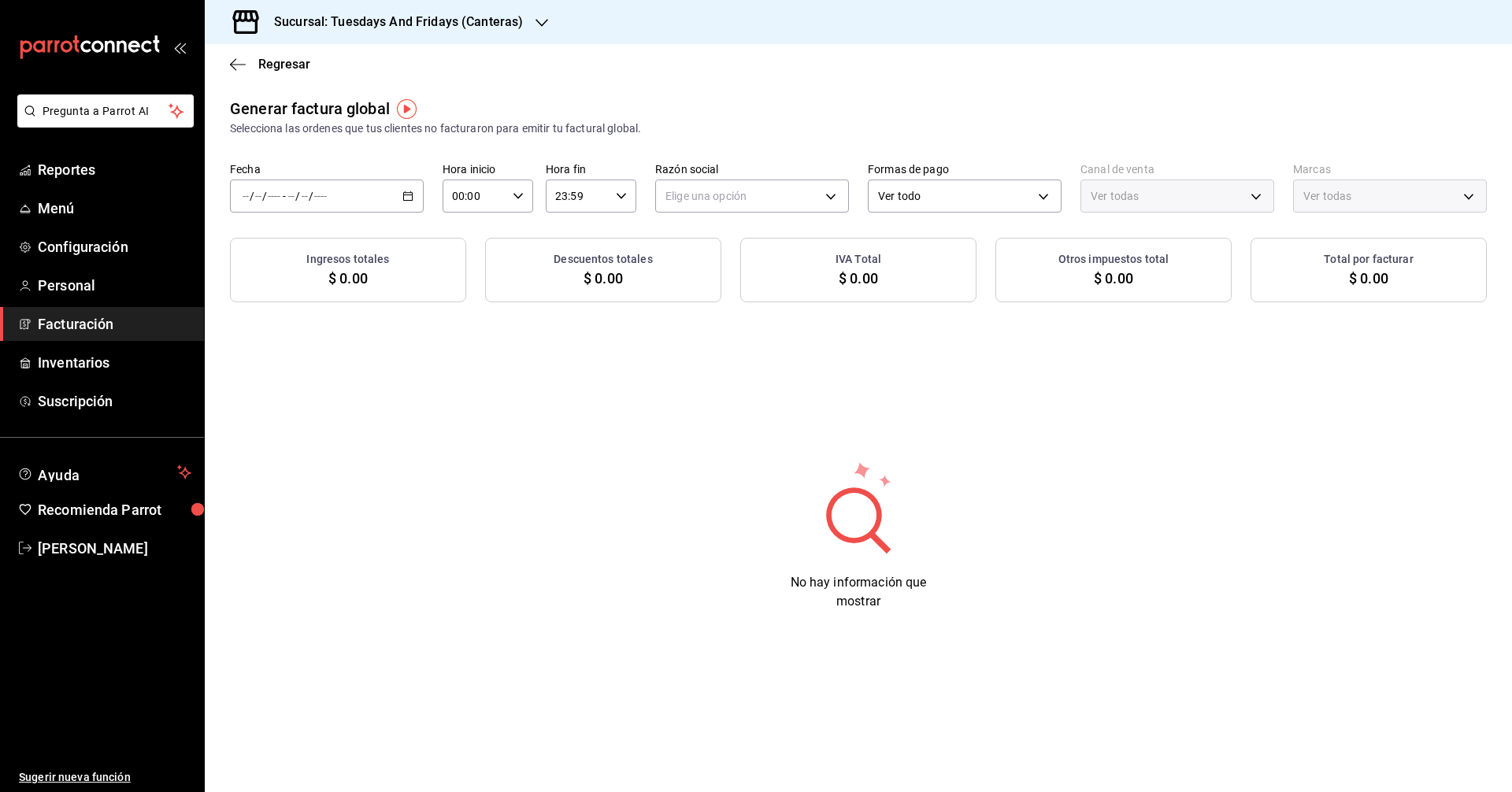
click at [414, 198] on div "/ / - / /" at bounding box center [327, 196] width 194 height 33
type input "PARROT,UBER_EATS,RAPPI,DIDI_FOOD,ONLINE"
click at [334, 244] on span "Rango de fechas" at bounding box center [304, 244] width 122 height 16
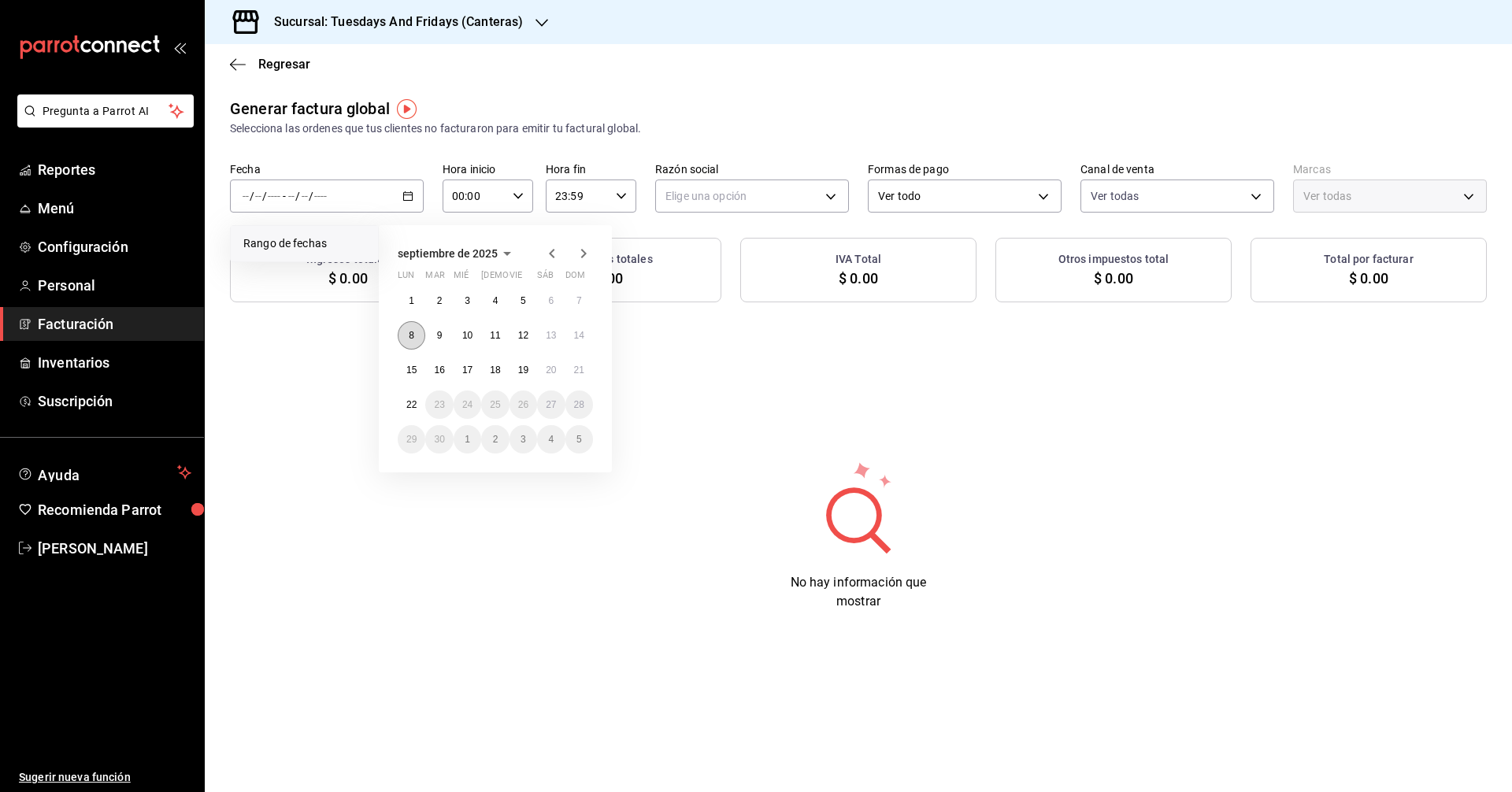
click at [415, 331] on button "8" at bounding box center [411, 335] width 27 height 28
click at [579, 335] on abbr "14" at bounding box center [579, 335] width 10 height 11
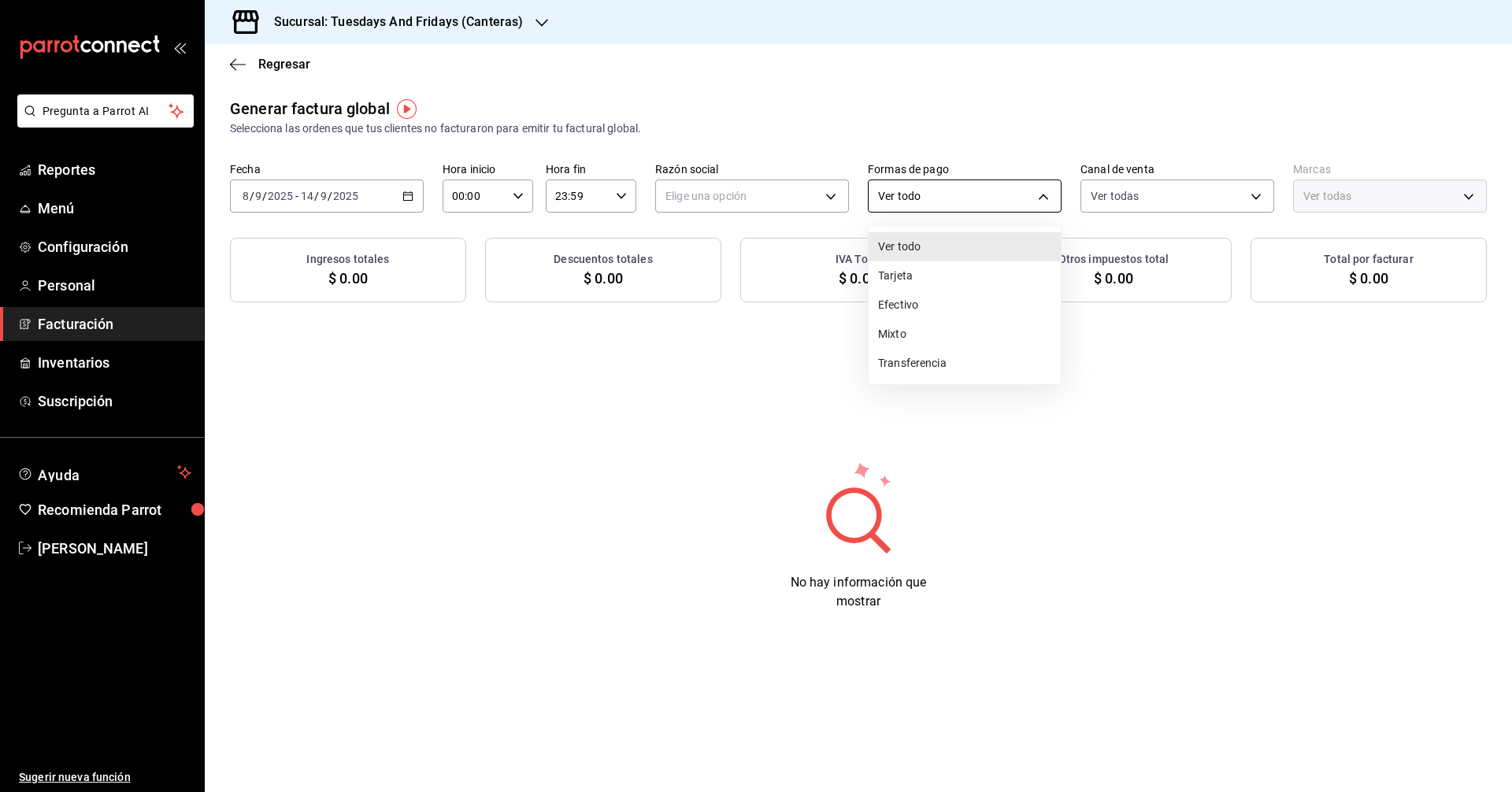
click at [915, 201] on body "Pregunta a Parrot AI Reportes Menú Configuración Personal Facturación Inventari…" at bounding box center [756, 396] width 1512 height 792
click at [910, 314] on li "Efectivo" at bounding box center [965, 305] width 192 height 29
type input "CASH"
click at [808, 194] on body "Pregunta a Parrot AI Reportes Menú Configuración Personal Facturación Inventari…" at bounding box center [756, 396] width 1512 height 792
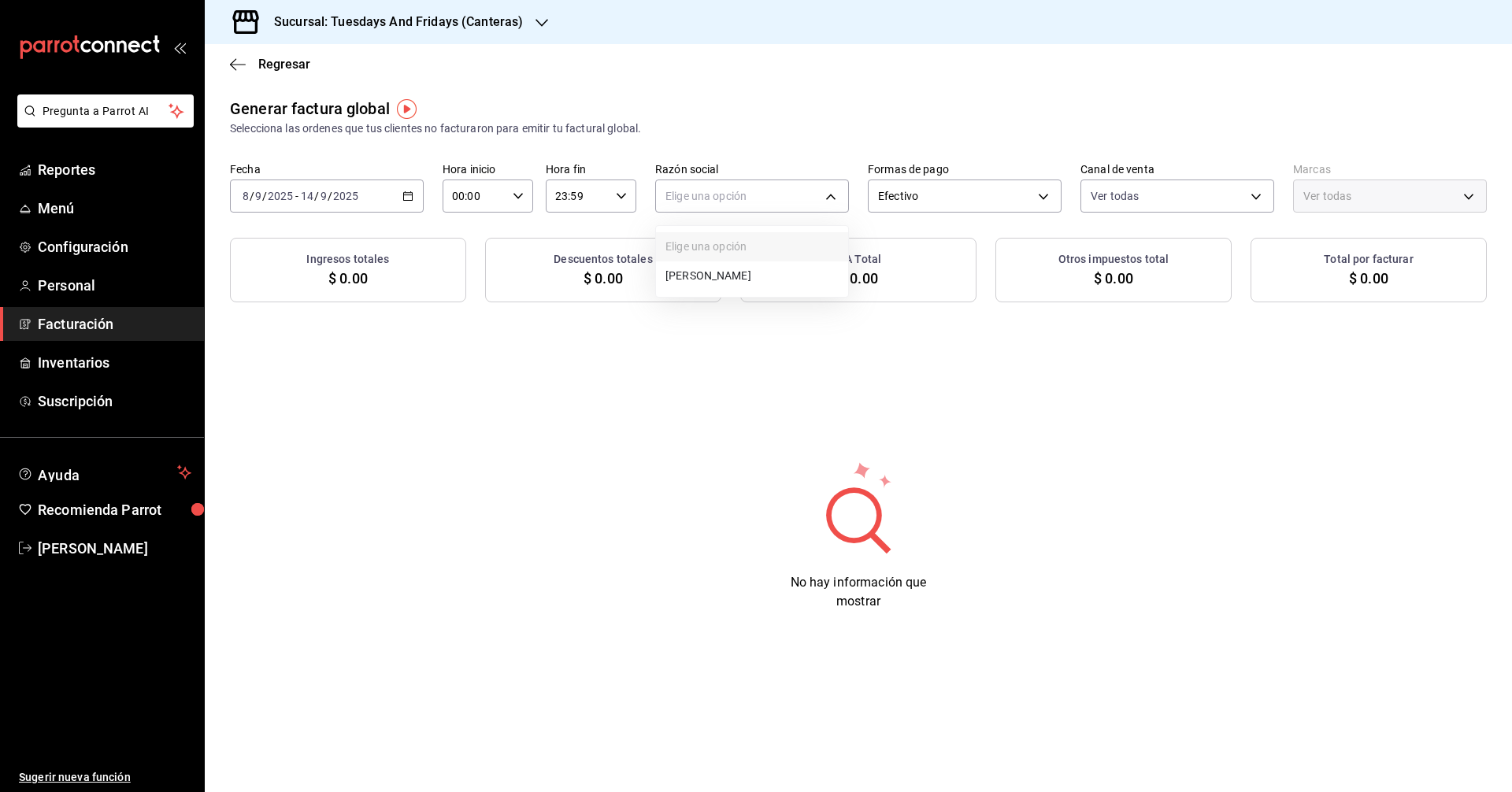
click at [706, 277] on li "[PERSON_NAME]" at bounding box center [752, 276] width 192 height 29
type input "c9cd24ef-4caf-4a7b-8585-89d79b9dc07f"
type input "72192942-13c2-4f84-be82-f50c87f3379a"
